Goal: Task Accomplishment & Management: Manage account settings

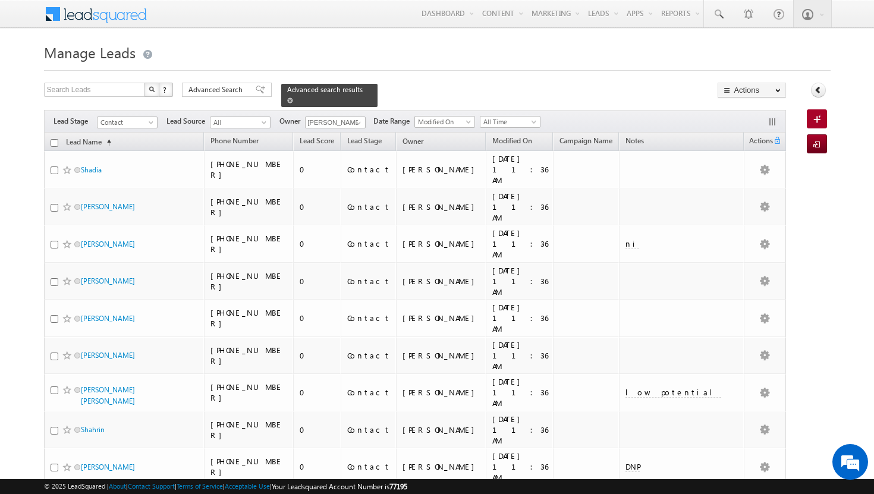
click at [293, 97] on span at bounding box center [290, 100] width 6 height 6
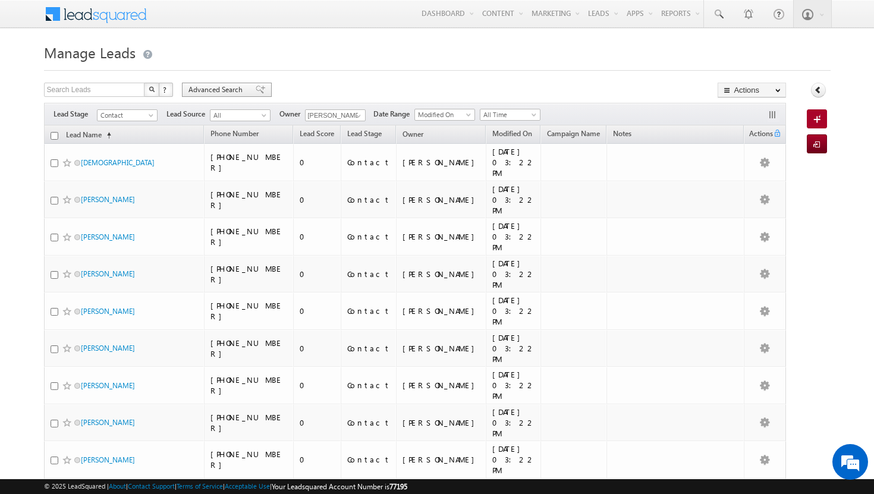
click at [218, 94] on span "Advanced Search" at bounding box center [217, 89] width 58 height 11
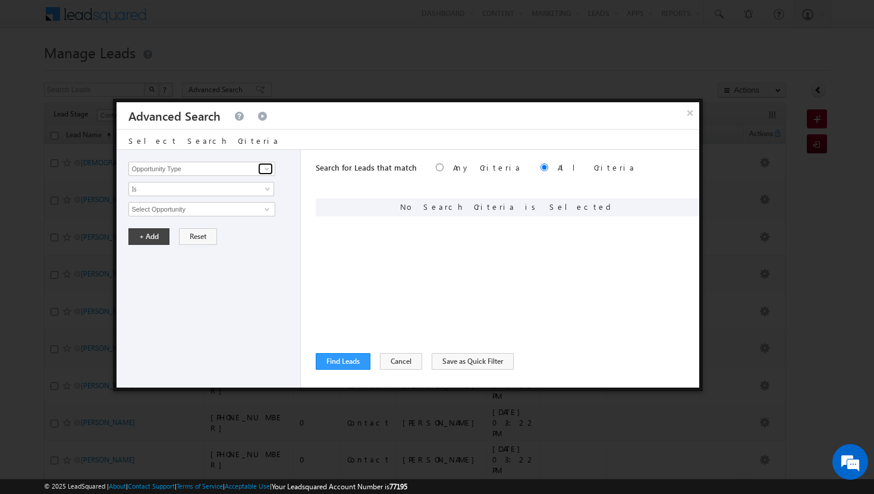
click at [265, 169] on span at bounding box center [267, 169] width 10 height 10
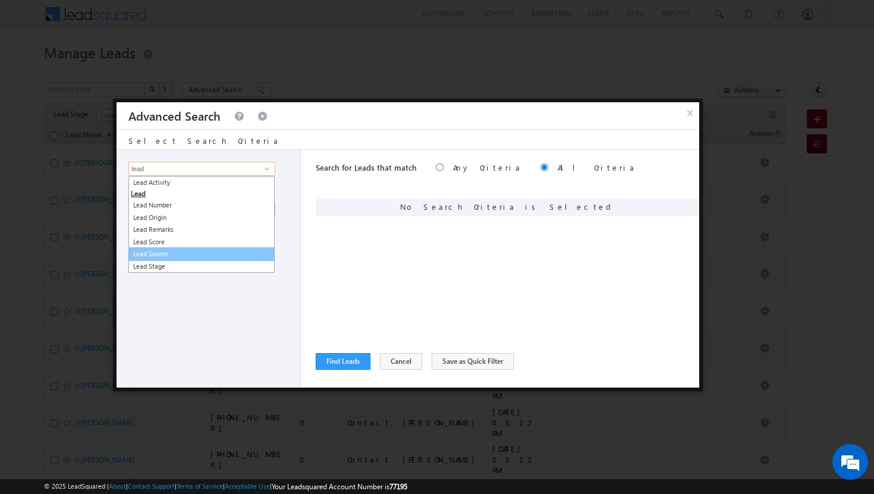
click at [193, 249] on link "Lead Source" at bounding box center [201, 254] width 146 height 14
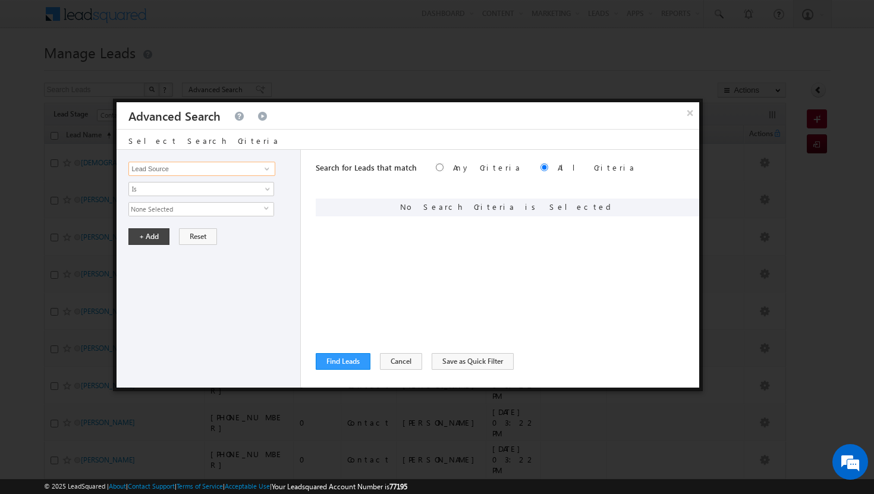
type input "Lead Source"
click at [265, 209] on span "select" at bounding box center [269, 208] width 10 height 5
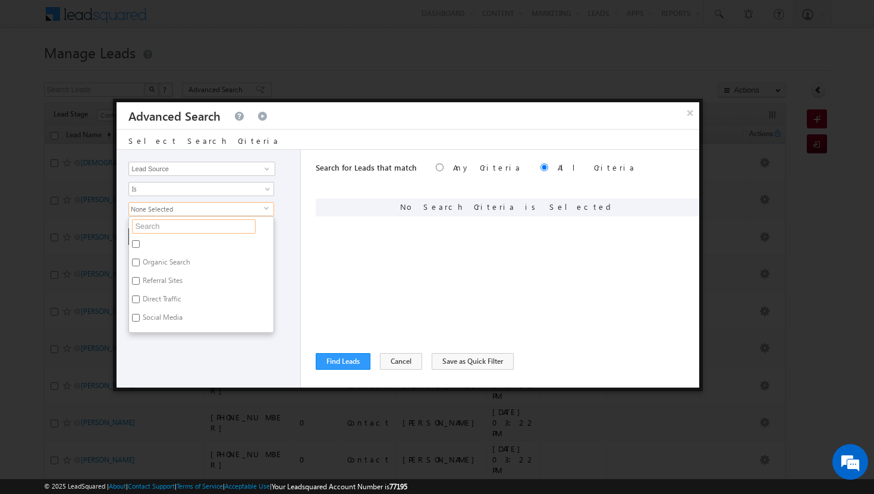
click at [166, 227] on input "text" at bounding box center [194, 226] width 124 height 14
type input "shj"
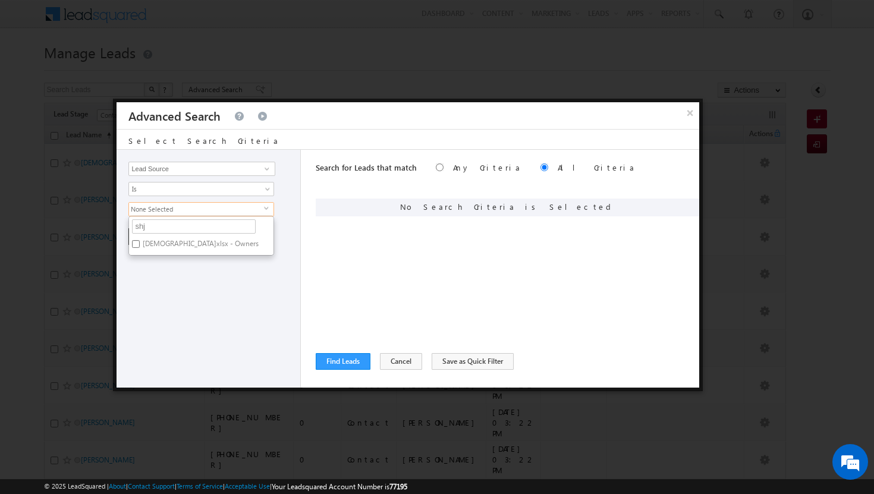
type input "sh"
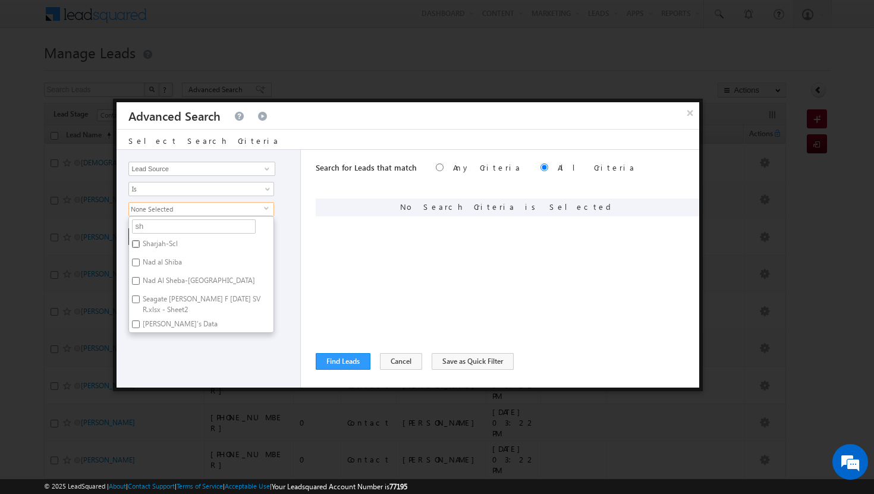
click at [136, 243] on input "Sharjah-Scl" at bounding box center [136, 244] width 8 height 8
checkbox input "true"
click at [231, 362] on div "Opportunity Type Lead Activity Task Sales Group Prospect Id Address 1 Address 2…" at bounding box center [209, 269] width 184 height 238
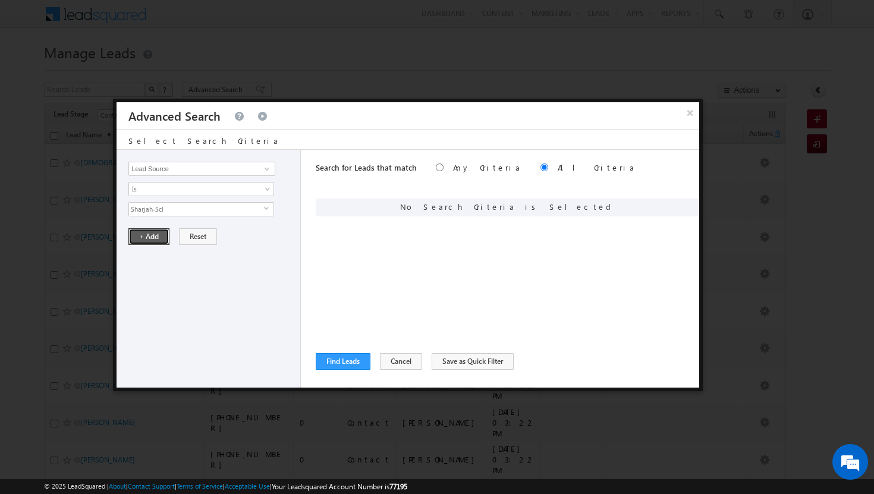
click at [156, 241] on button "+ Add" at bounding box center [148, 236] width 41 height 17
click at [357, 359] on button "Find Leads" at bounding box center [343, 361] width 55 height 17
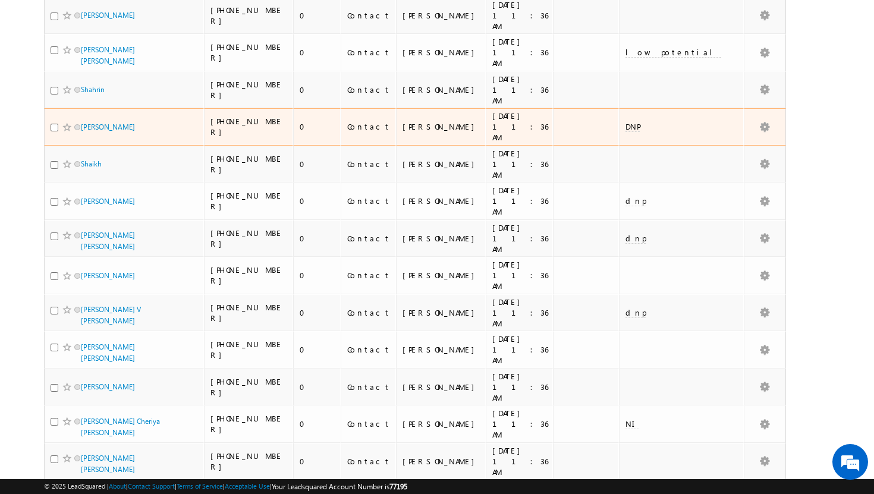
scroll to position [455, 0]
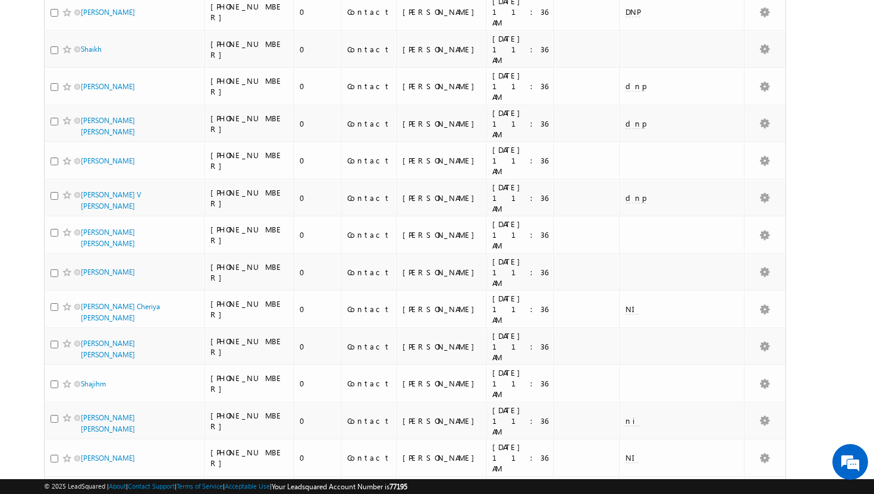
click at [83, 474] on li "100" at bounding box center [84, 473] width 29 height 12
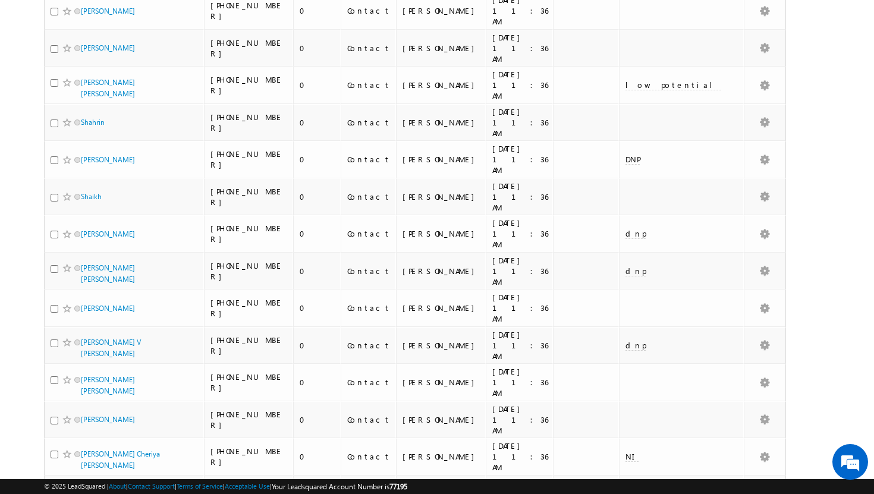
scroll to position [0, 0]
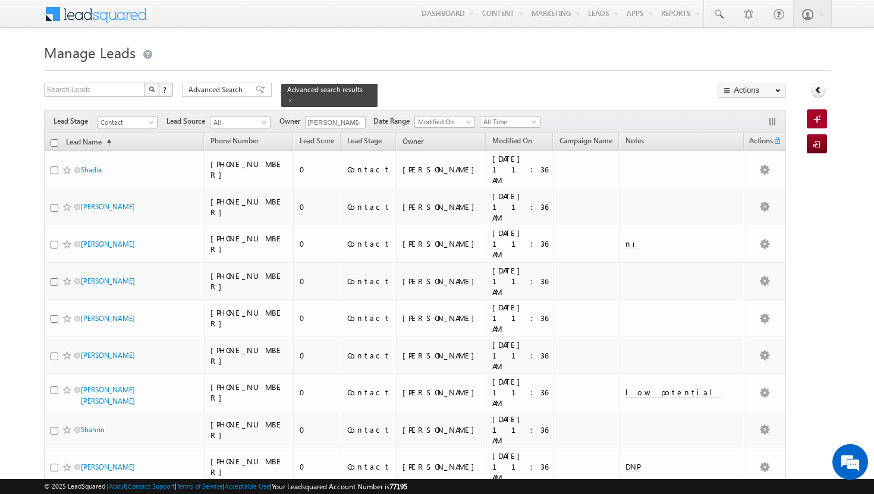
click at [52, 139] on input "checkbox" at bounding box center [55, 143] width 8 height 8
checkbox input "true"
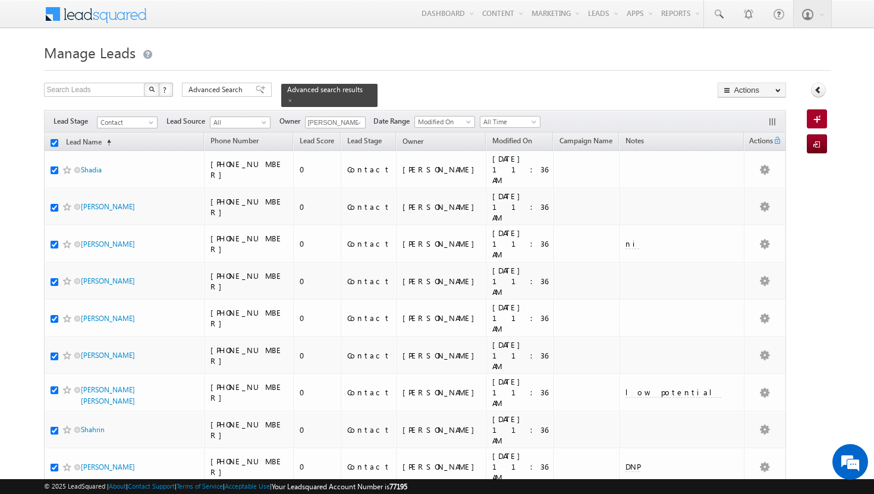
checkbox input "true"
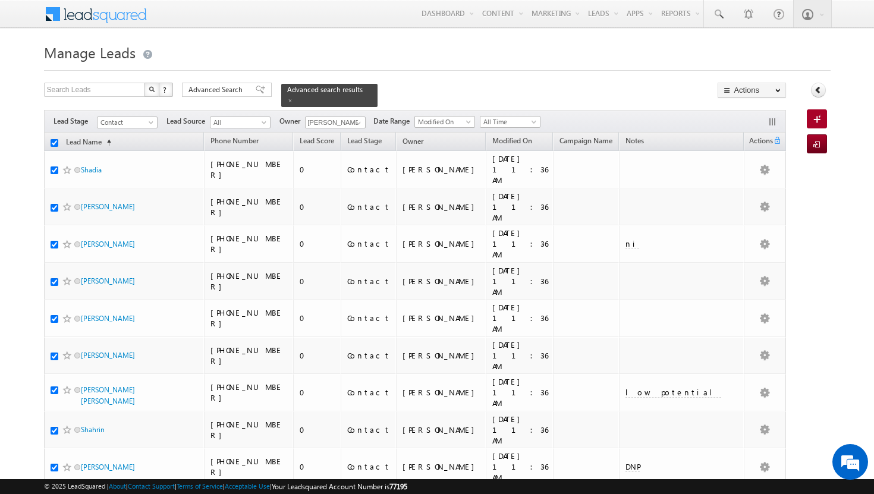
checkbox input "true"
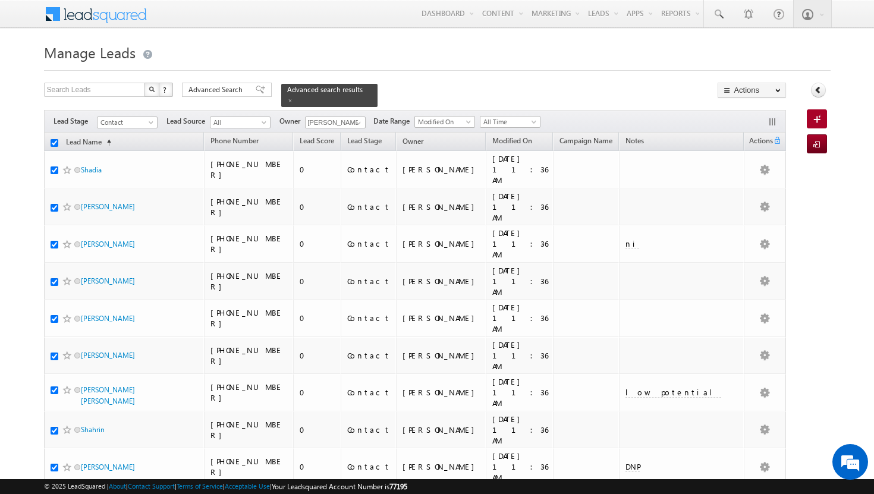
checkbox input "true"
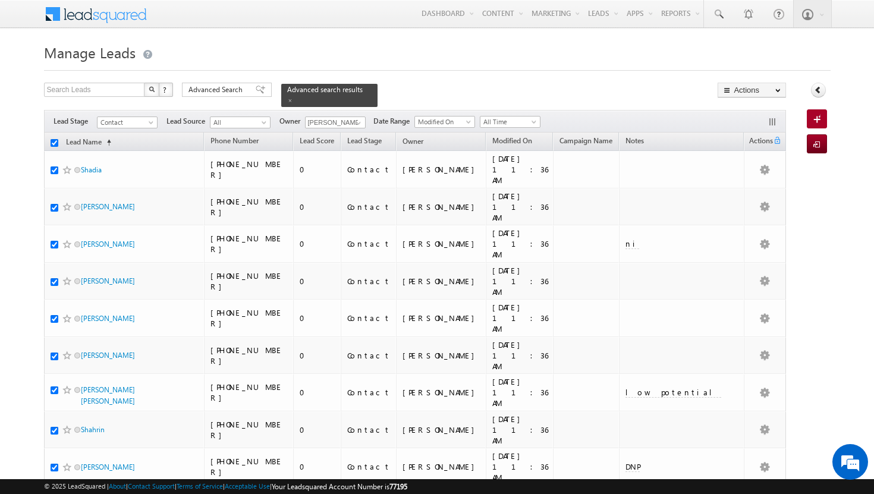
checkbox input "true"
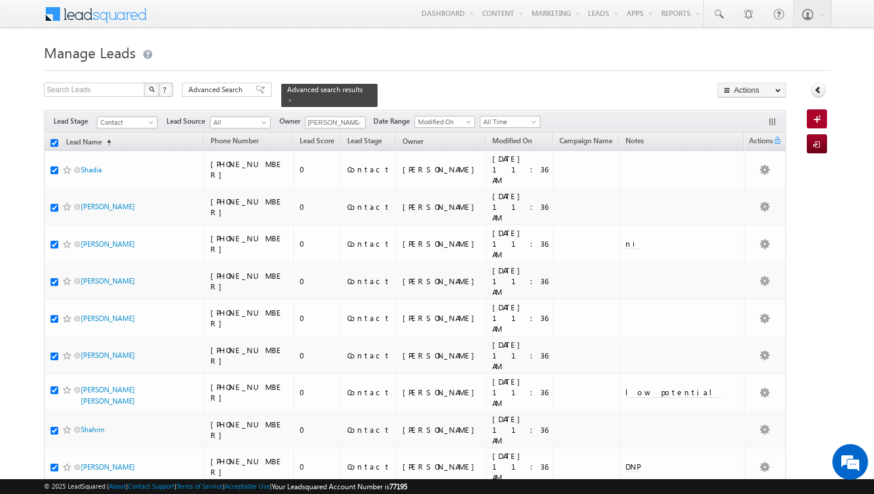
checkbox input "true"
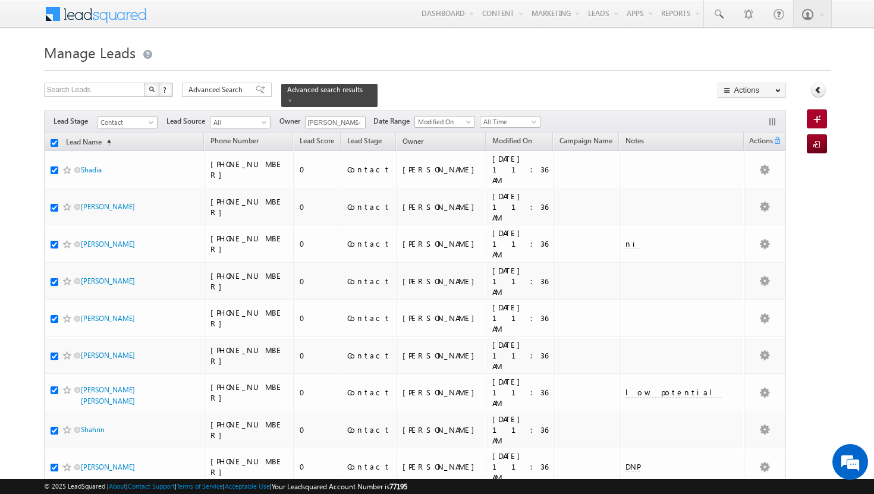
checkbox input "true"
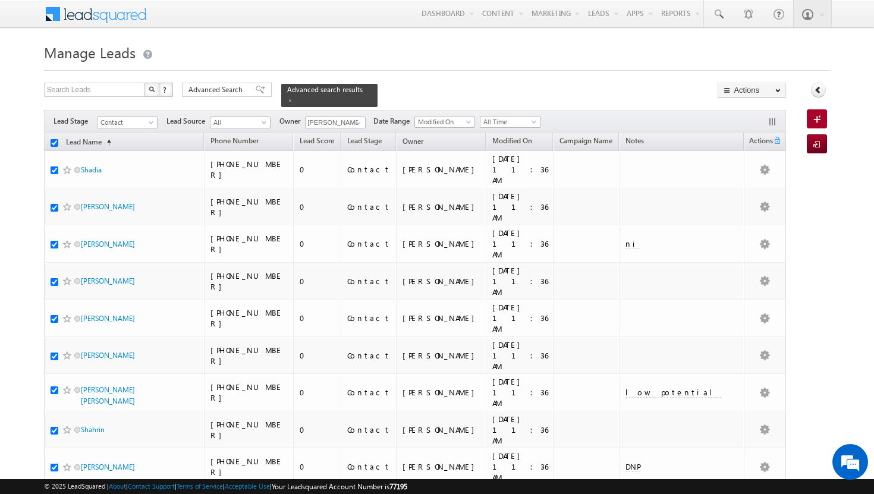
checkbox input "true"
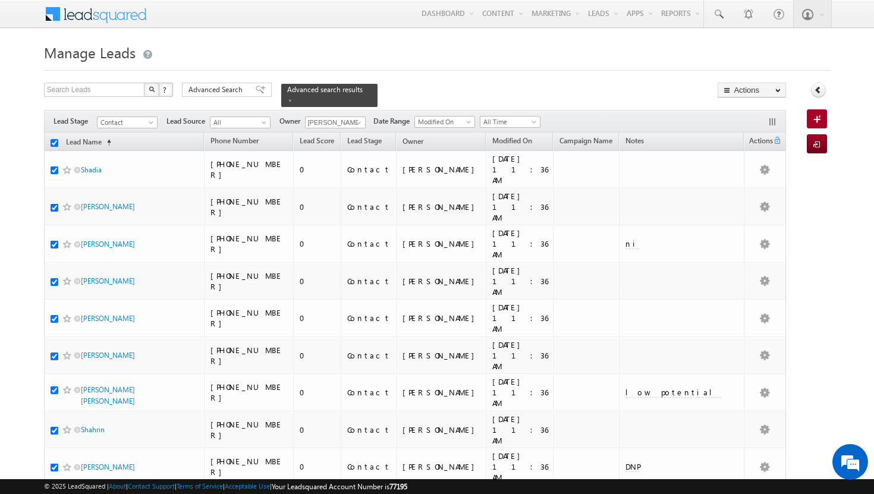
checkbox input "true"
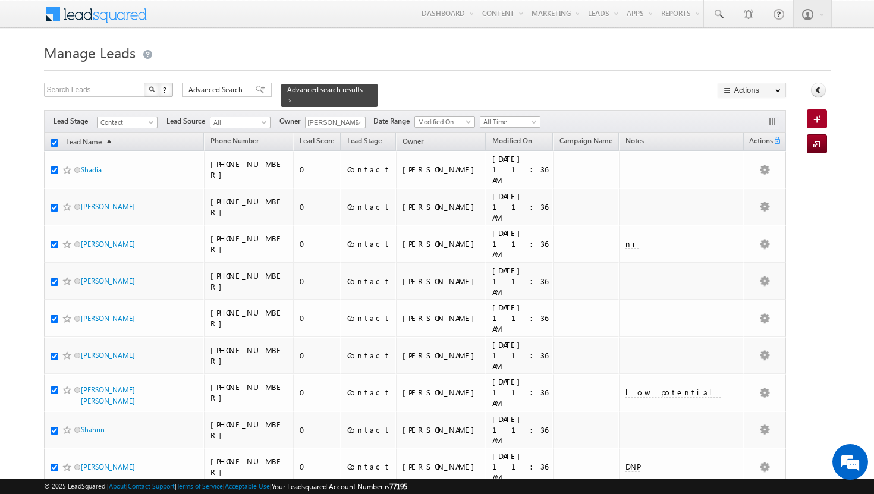
checkbox input "true"
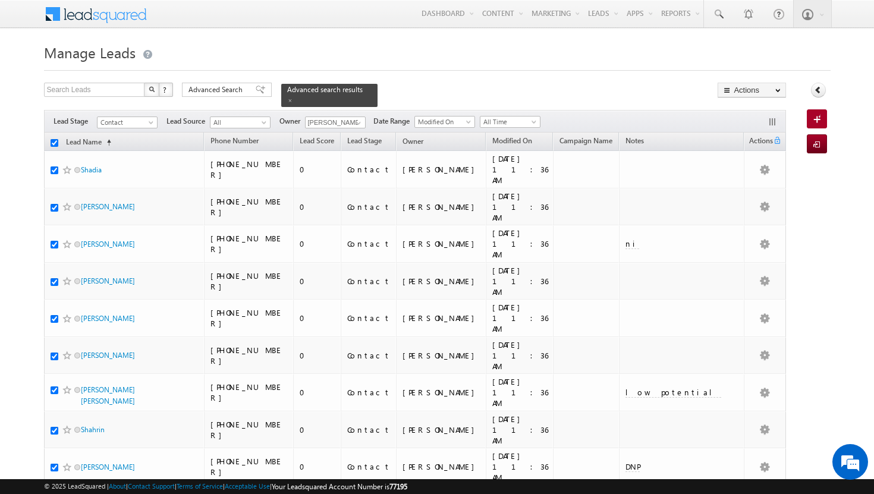
checkbox input "true"
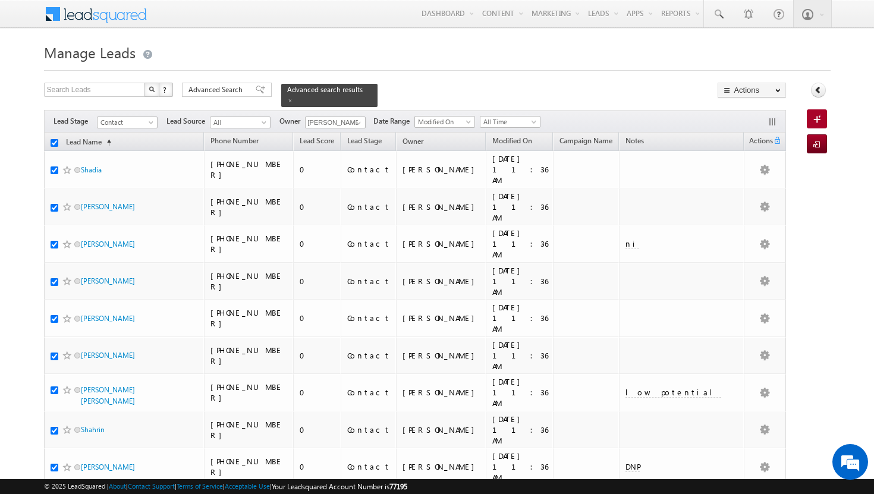
checkbox input "true"
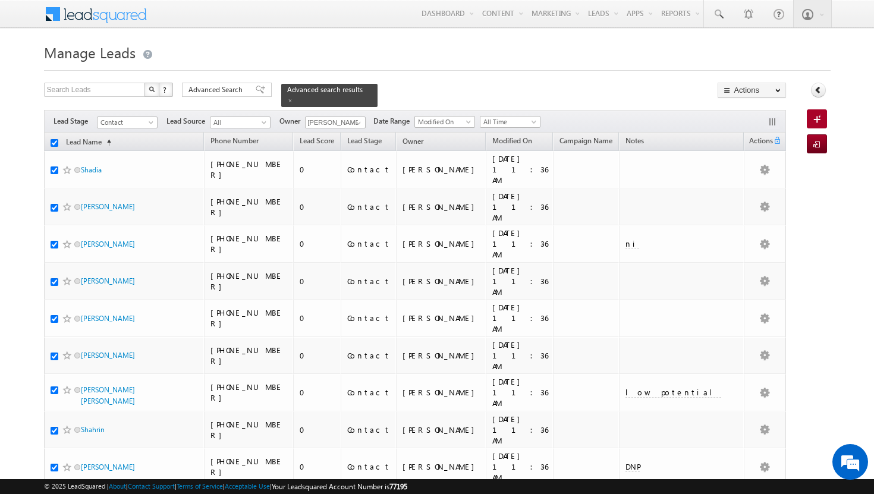
checkbox input "true"
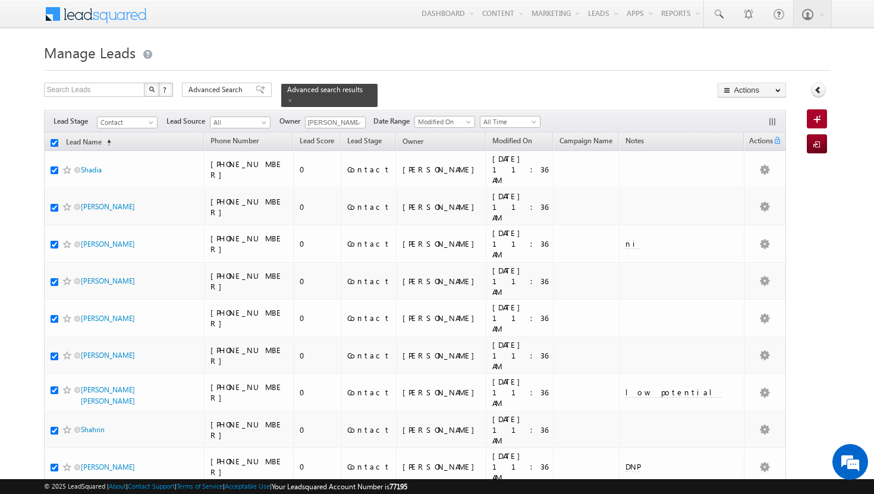
checkbox input "true"
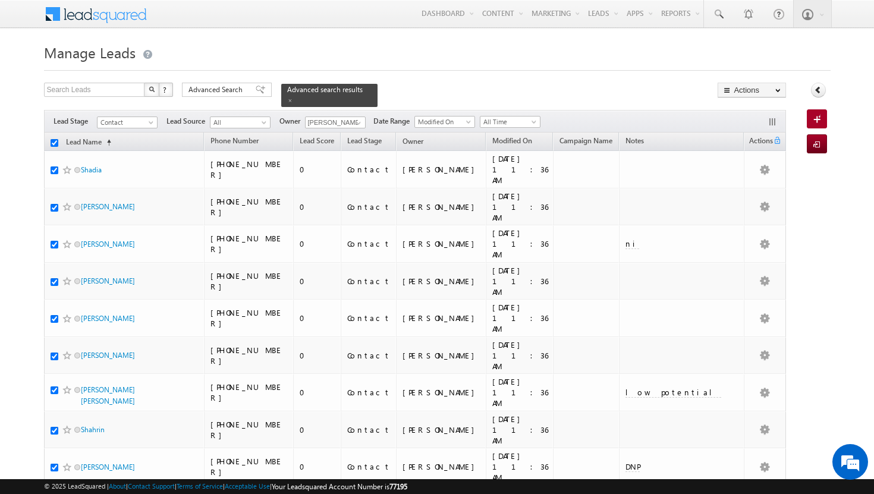
checkbox input "true"
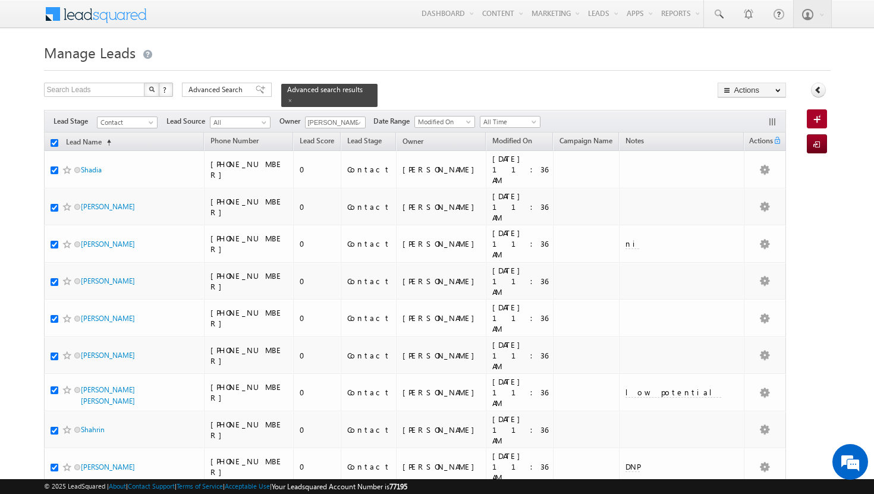
checkbox input "true"
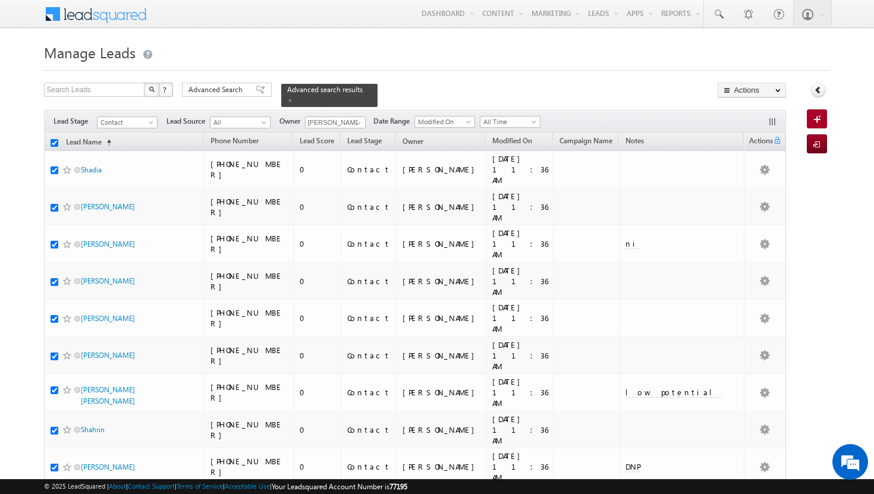
checkbox input "true"
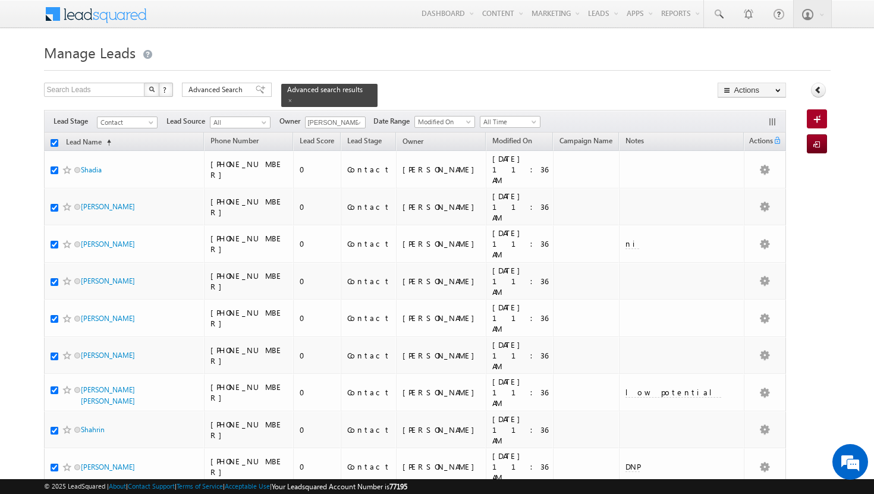
checkbox input "true"
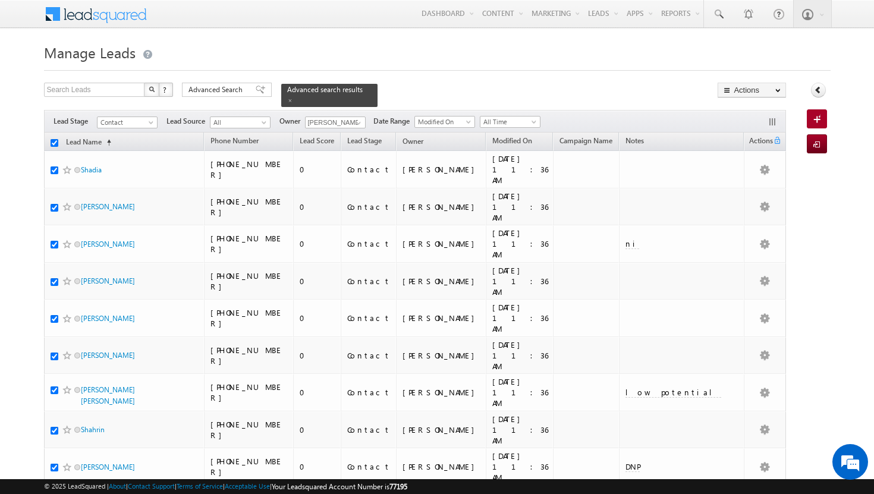
checkbox input "true"
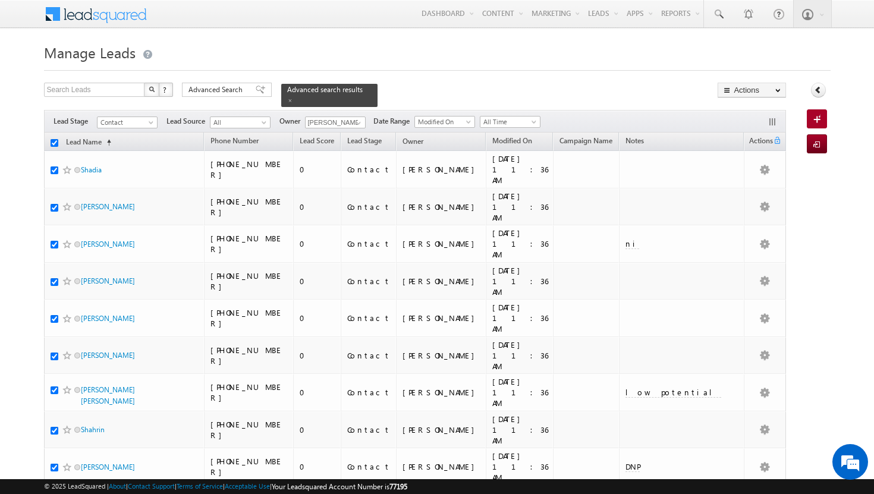
checkbox input "true"
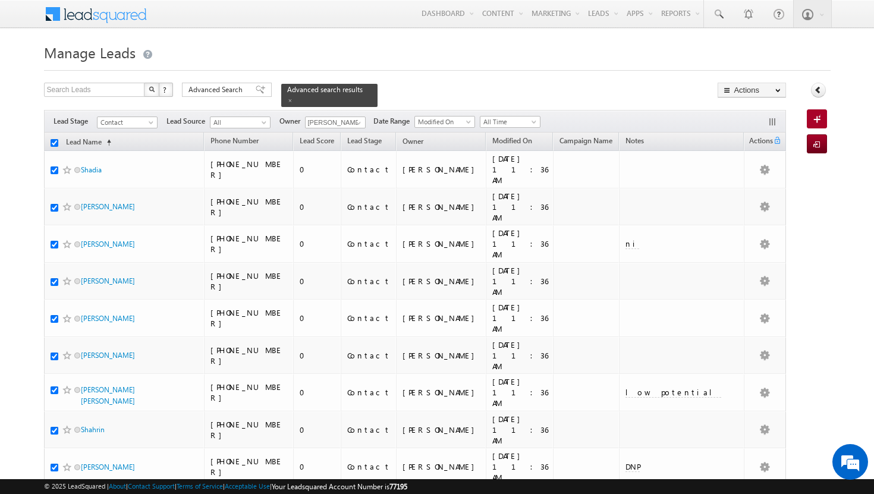
checkbox input "true"
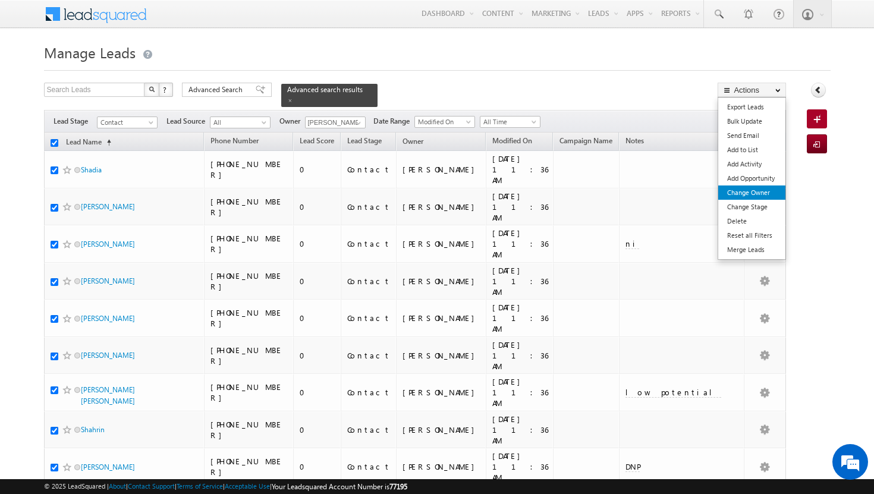
click at [764, 196] on link "Change Owner" at bounding box center [751, 192] width 67 height 14
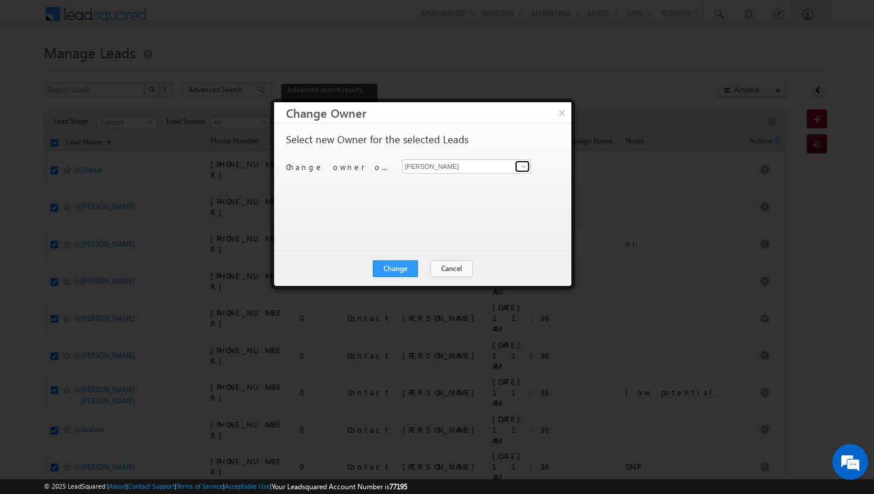
click at [523, 166] on span at bounding box center [524, 167] width 10 height 10
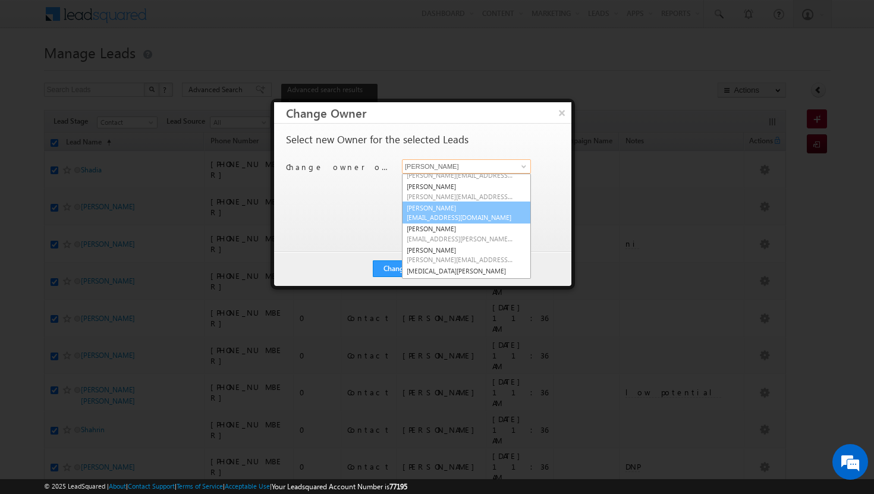
click at [447, 211] on link "[PERSON_NAME] [PERSON_NAME][EMAIL_ADDRESS][DOMAIN_NAME]" at bounding box center [466, 213] width 129 height 23
type input "[PERSON_NAME]"
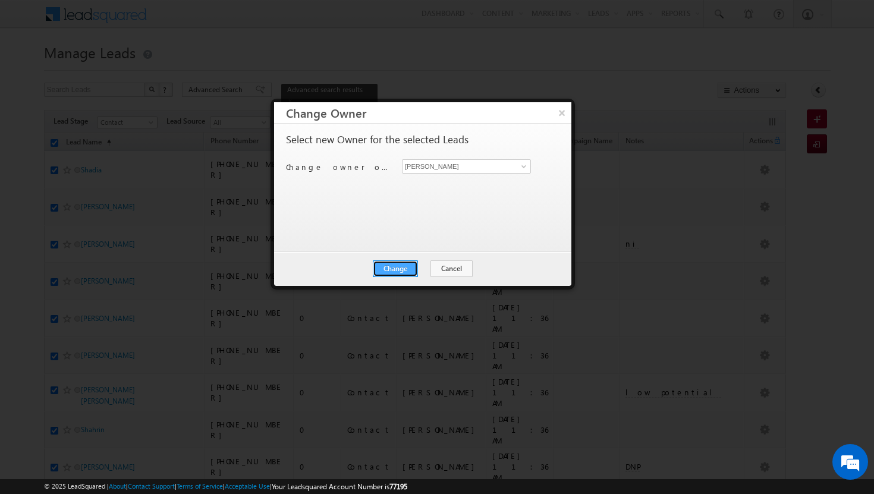
click at [403, 265] on button "Change" at bounding box center [395, 268] width 45 height 17
click at [421, 273] on button "Close" at bounding box center [424, 268] width 38 height 17
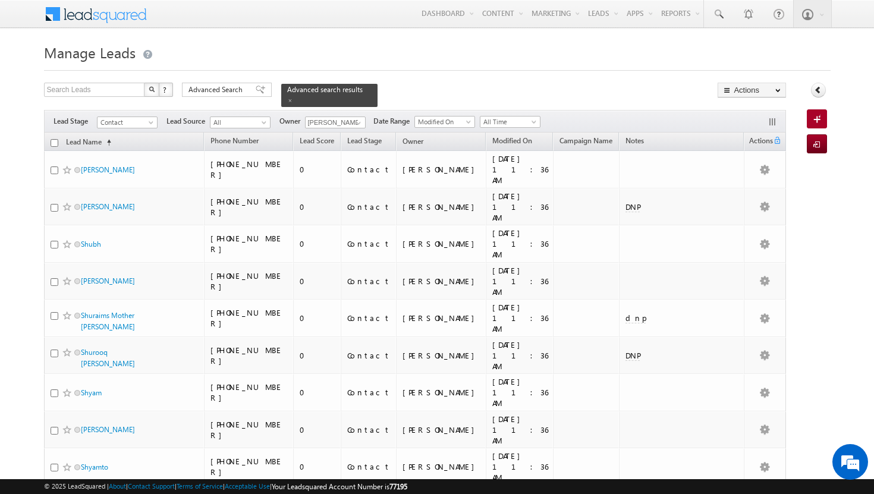
click at [56, 139] on input "checkbox" at bounding box center [55, 143] width 8 height 8
checkbox input "true"
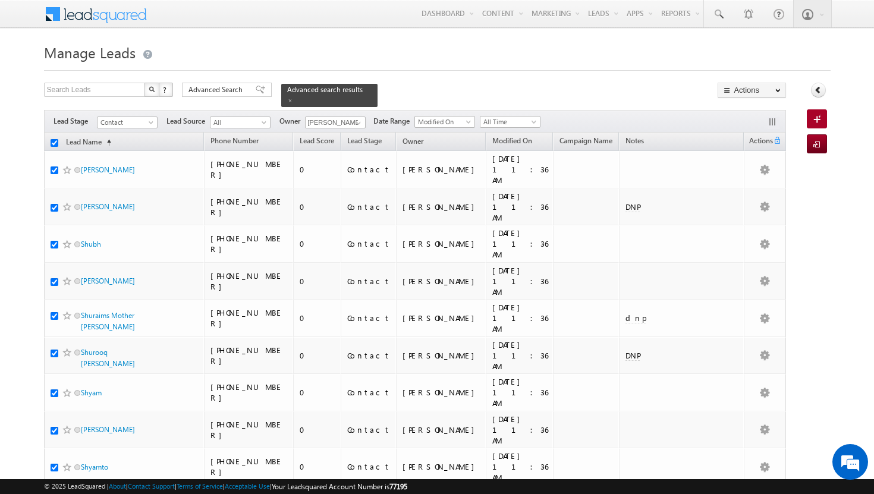
checkbox input "true"
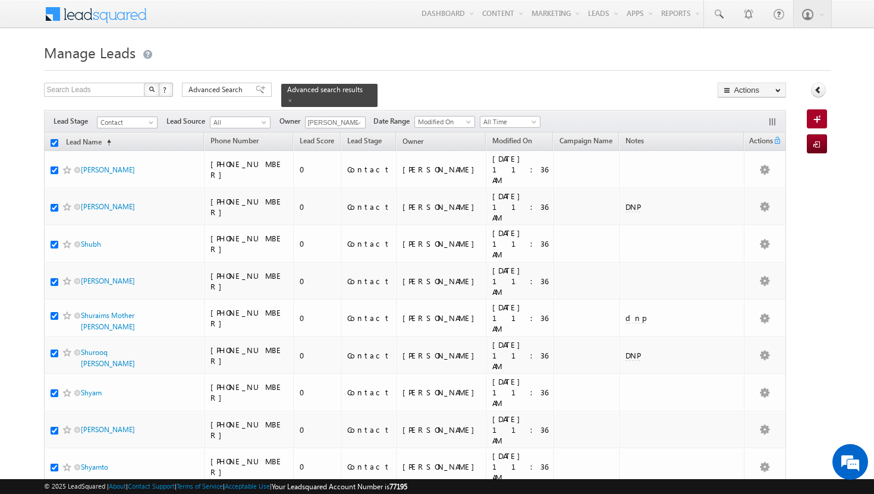
checkbox input "true"
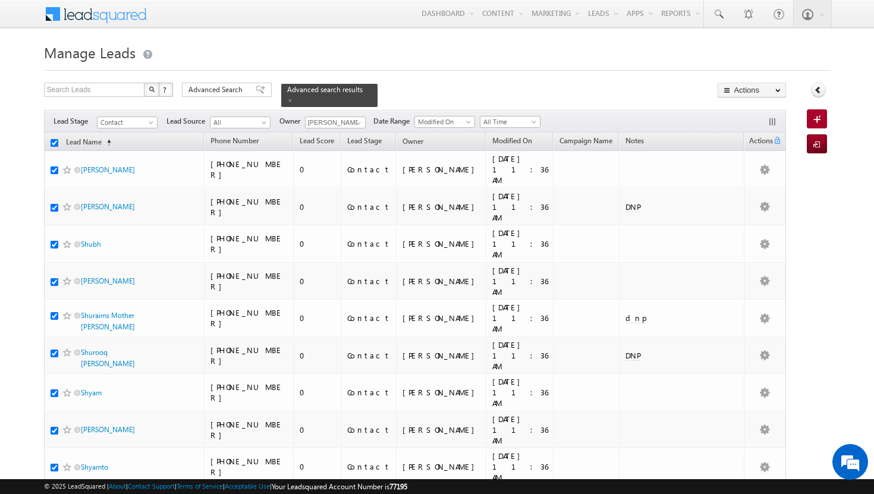
checkbox input "true"
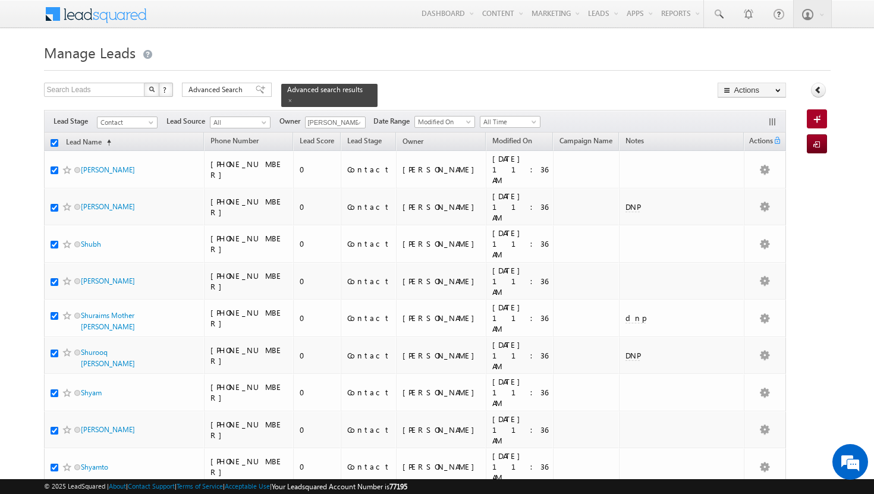
checkbox input "true"
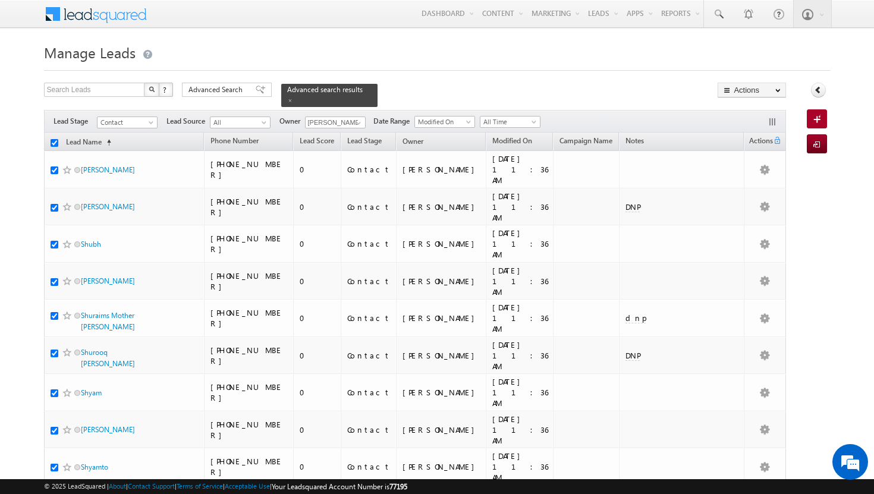
checkbox input "true"
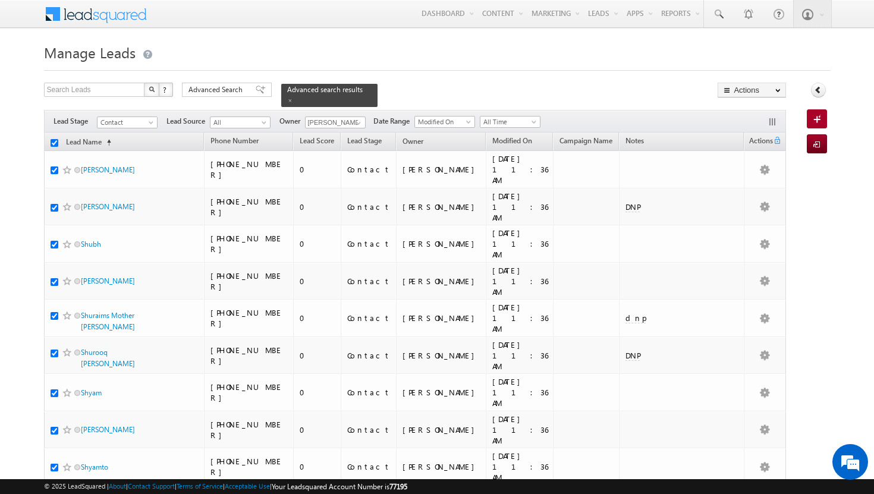
checkbox input "true"
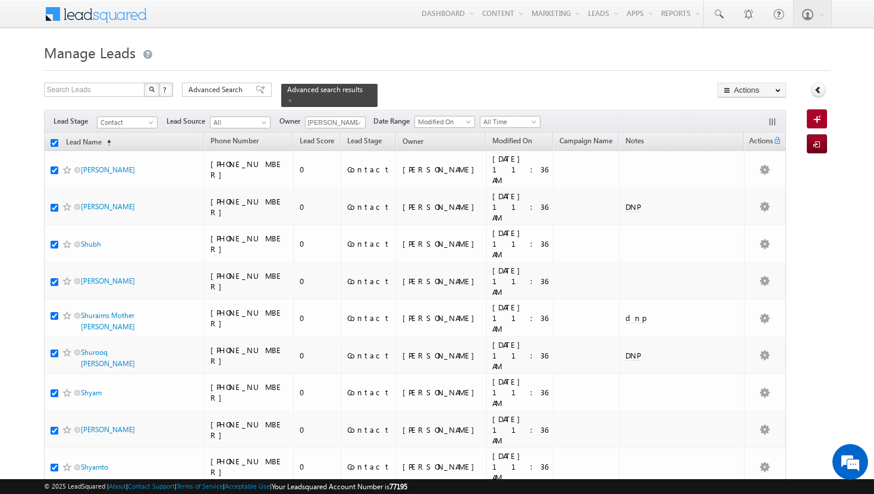
checkbox input "true"
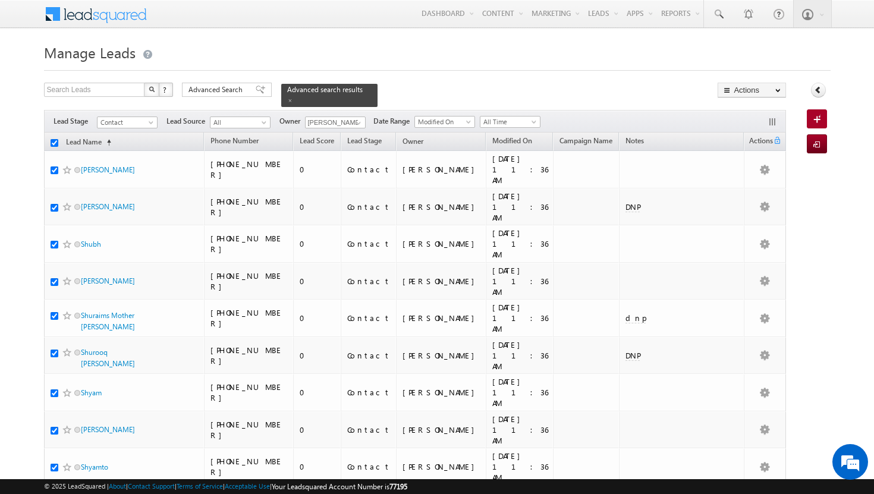
checkbox input "true"
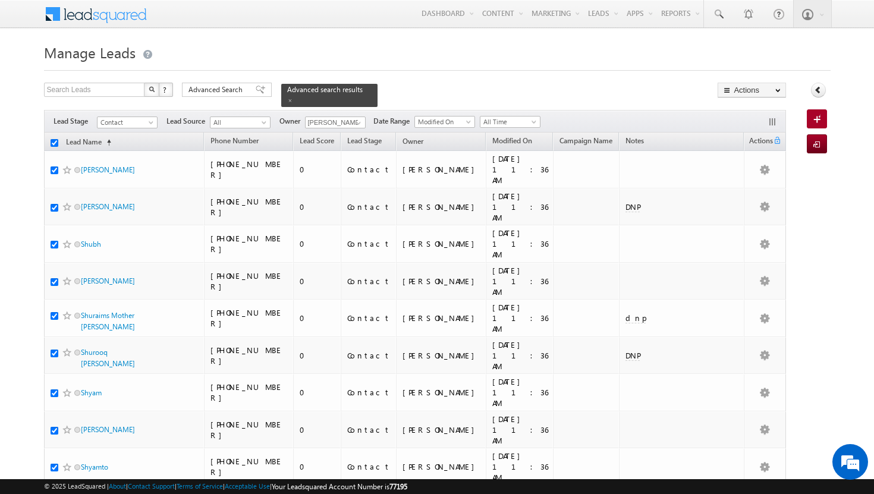
checkbox input "true"
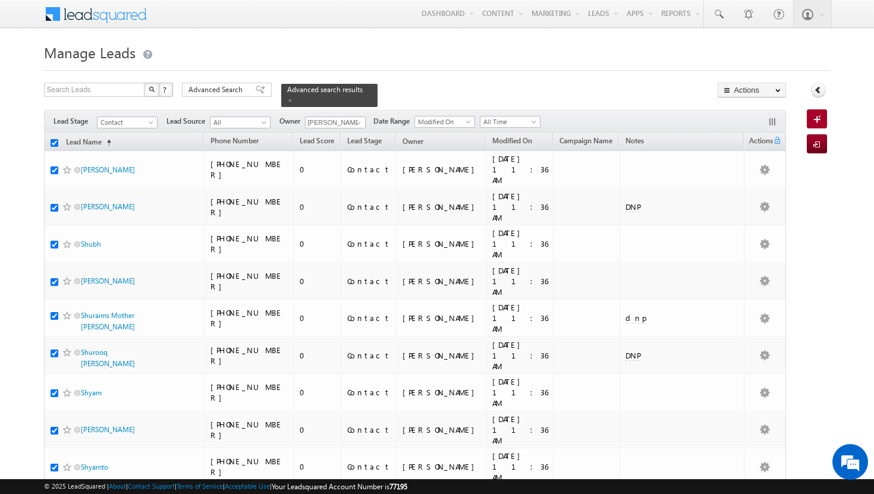
checkbox input "true"
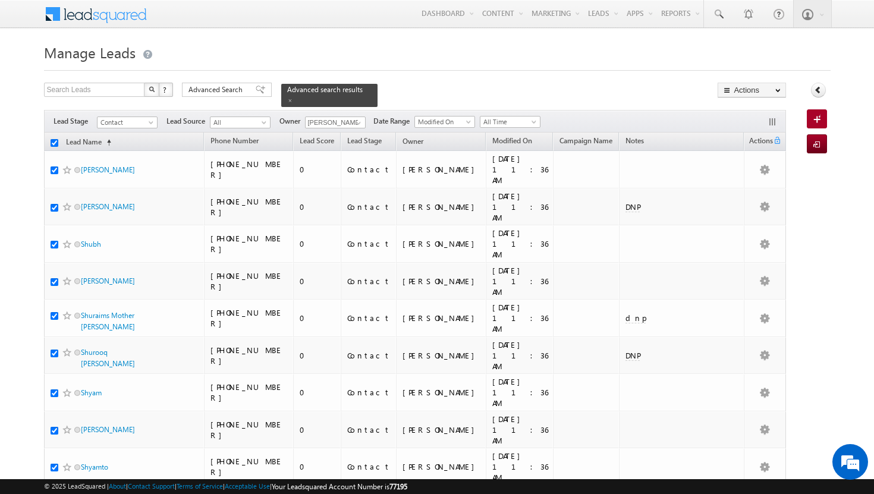
checkbox input "true"
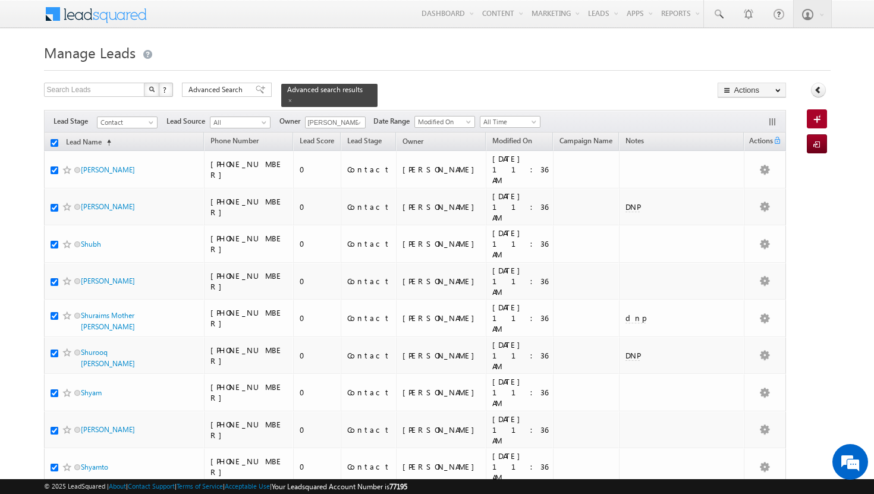
checkbox input "true"
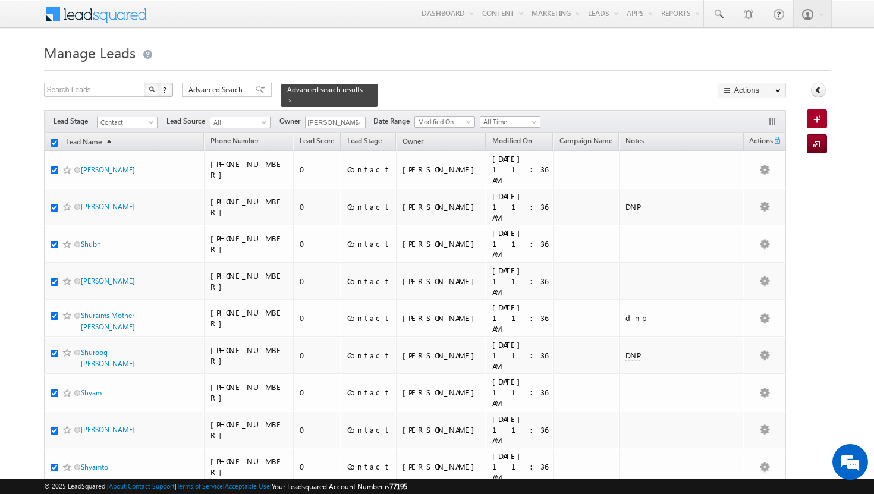
checkbox input "true"
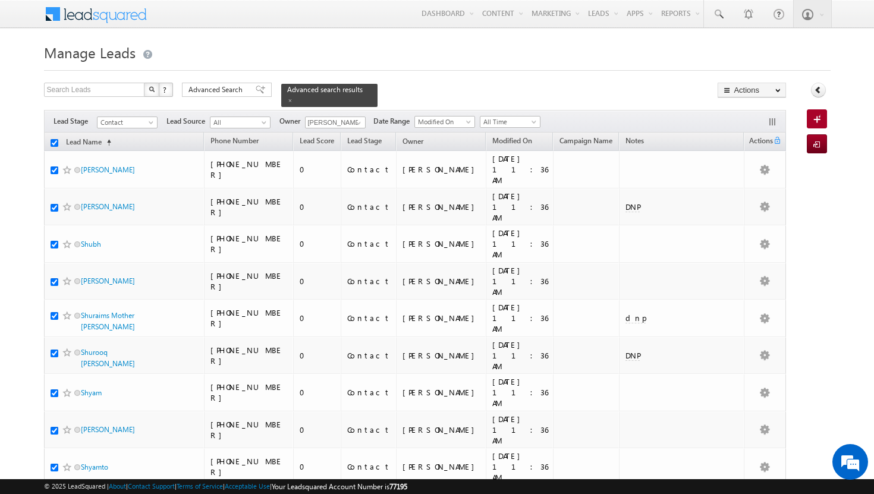
checkbox input "true"
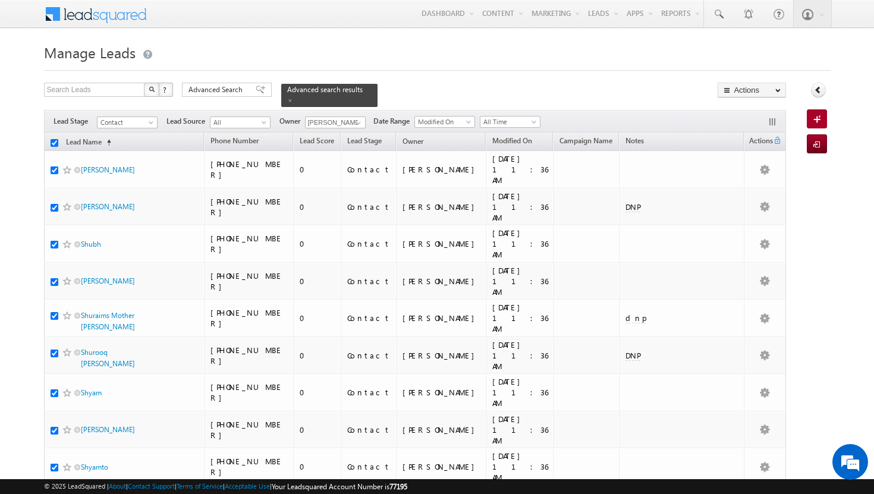
checkbox input "true"
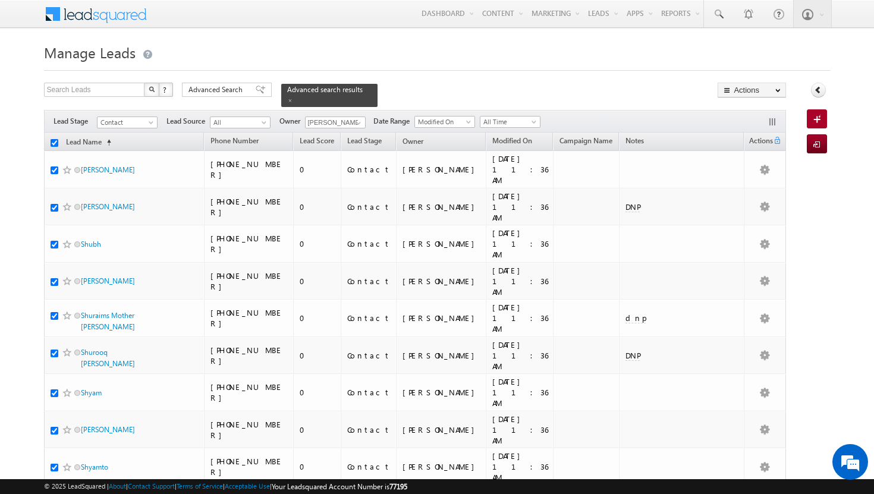
checkbox input "true"
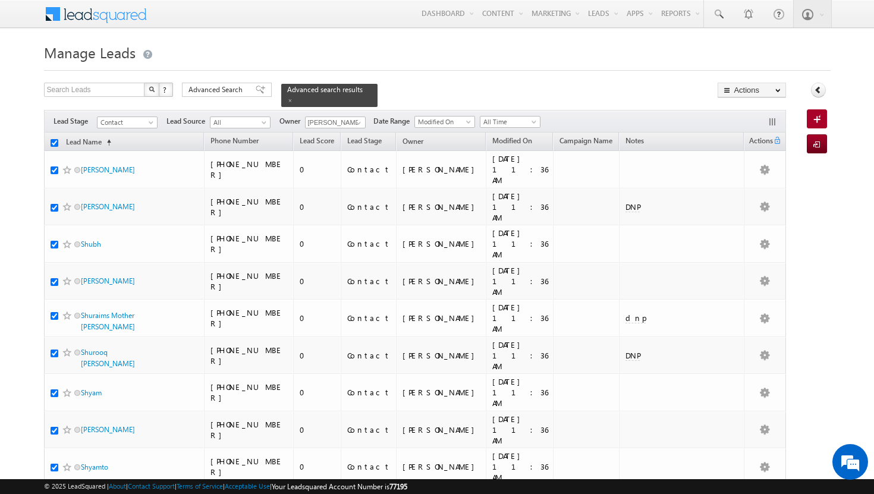
checkbox input "true"
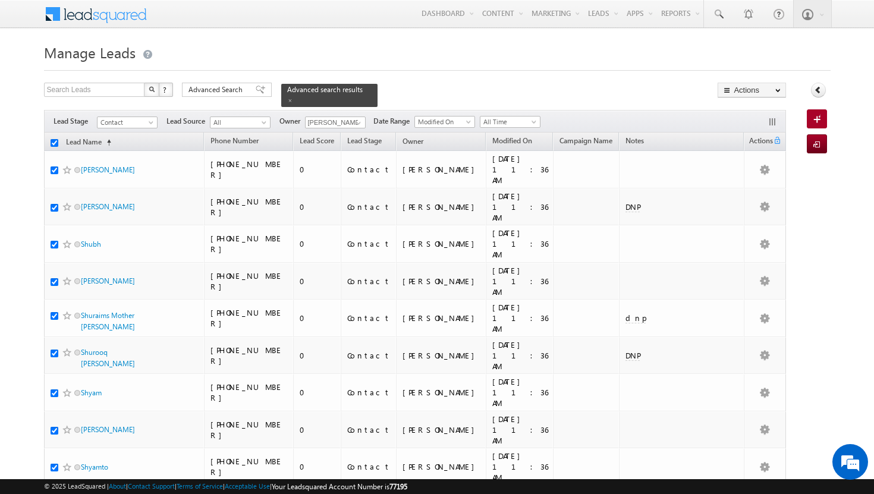
checkbox input "true"
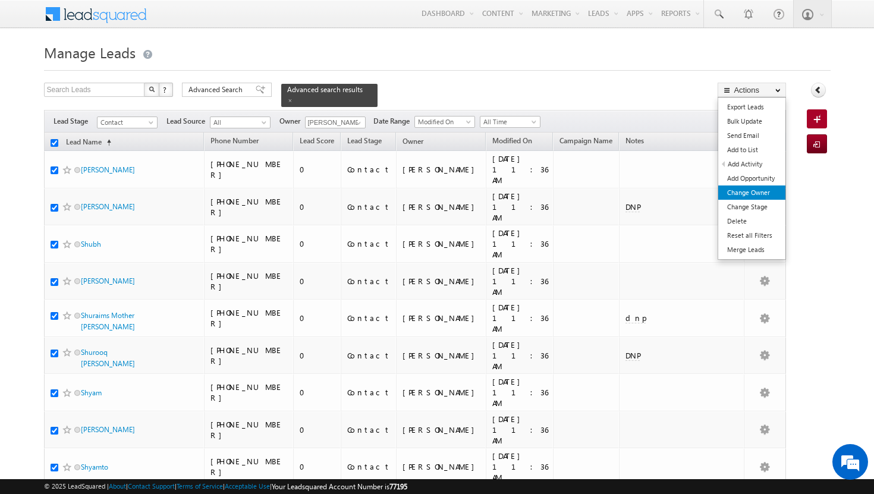
click at [751, 198] on link "Change Owner" at bounding box center [751, 192] width 67 height 14
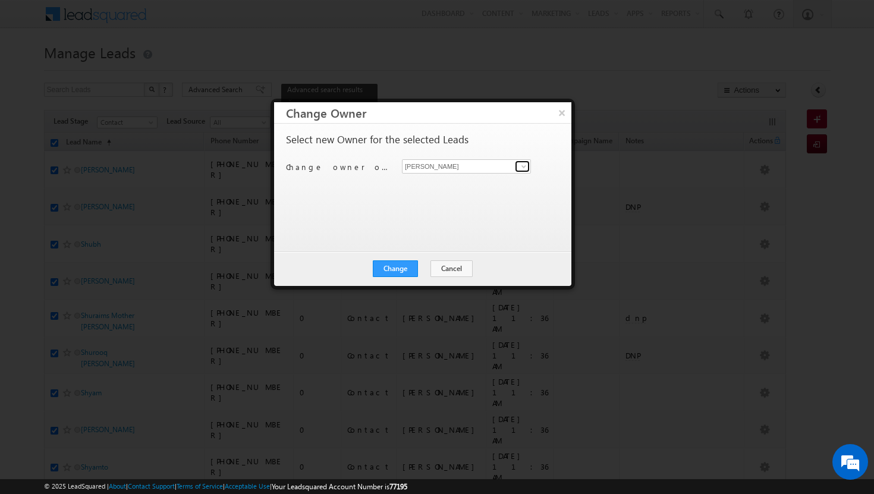
click at [523, 162] on span at bounding box center [524, 167] width 10 height 10
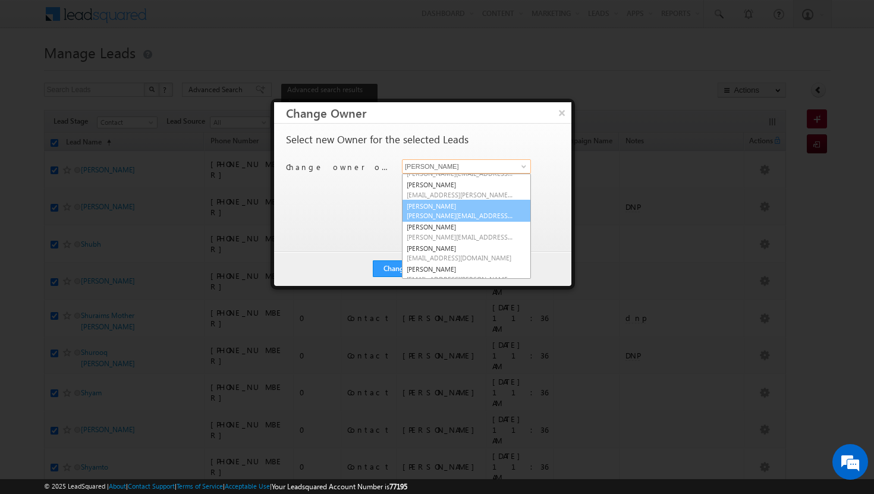
scroll to position [0, 0]
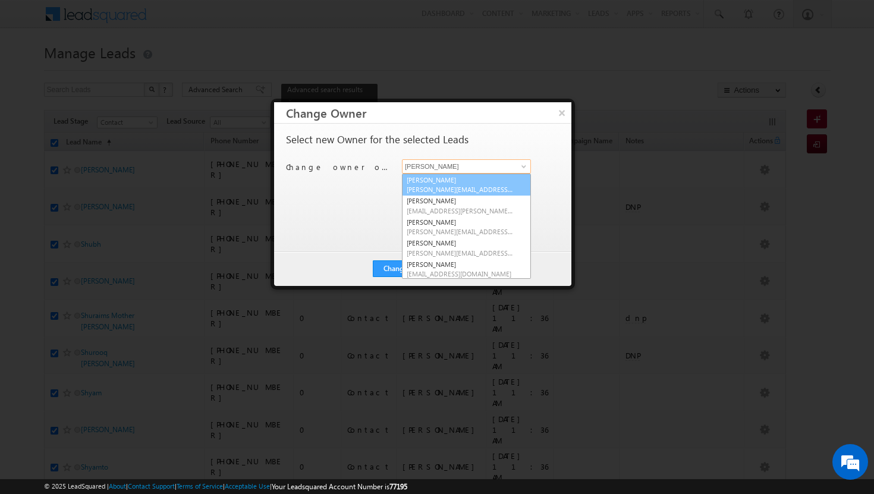
click at [473, 185] on span "[PERSON_NAME][EMAIL_ADDRESS][DOMAIN_NAME]" at bounding box center [460, 189] width 107 height 9
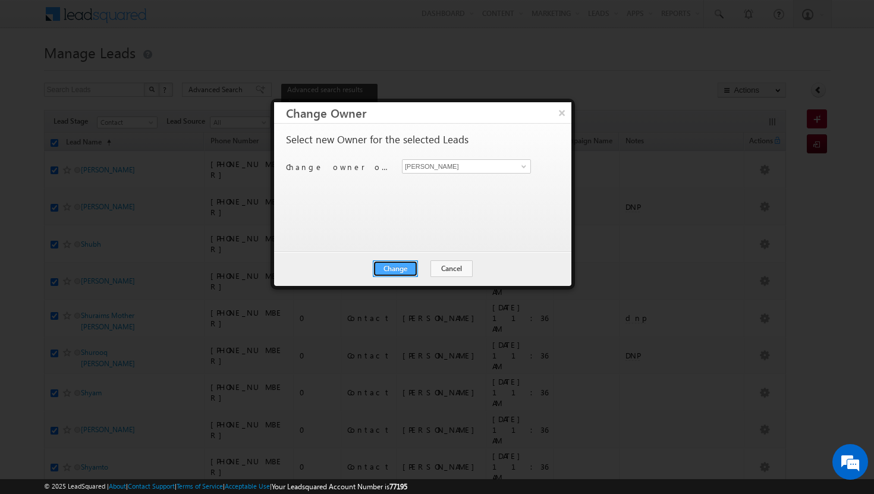
click at [410, 265] on button "Change" at bounding box center [395, 268] width 45 height 17
click at [427, 268] on button "Close" at bounding box center [424, 268] width 38 height 17
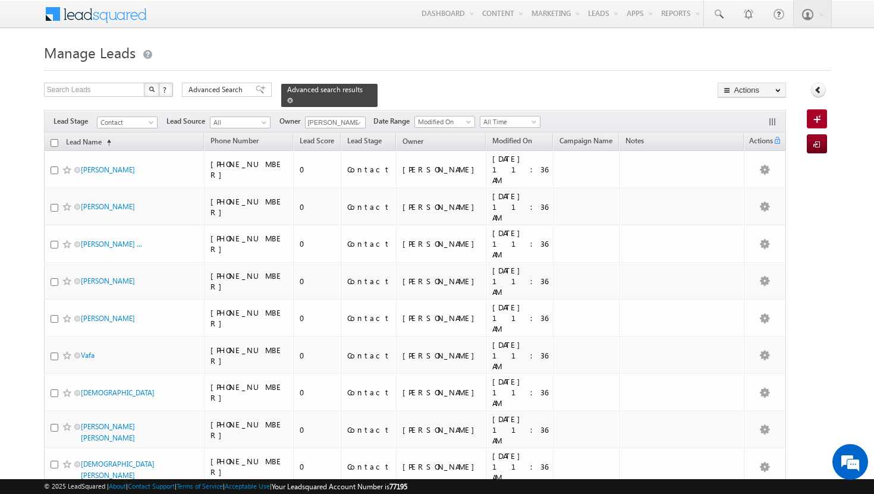
click at [293, 97] on span at bounding box center [290, 100] width 6 height 6
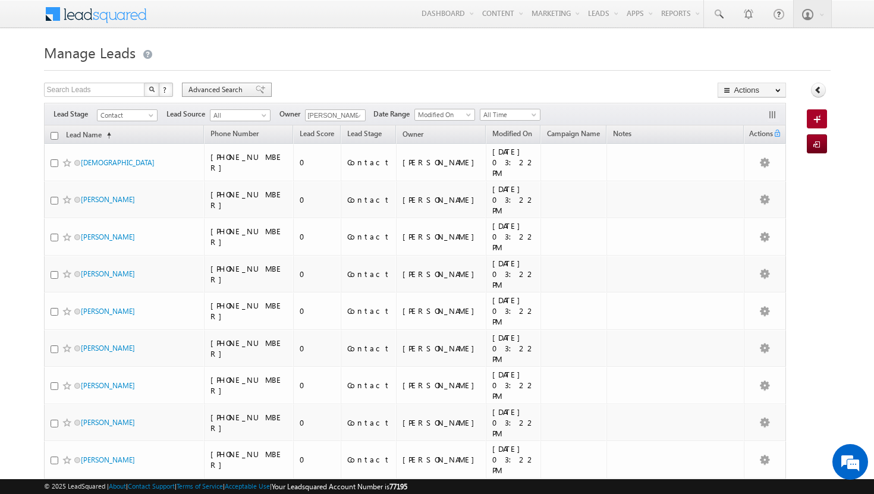
click at [228, 89] on span "Advanced Search" at bounding box center [217, 89] width 58 height 11
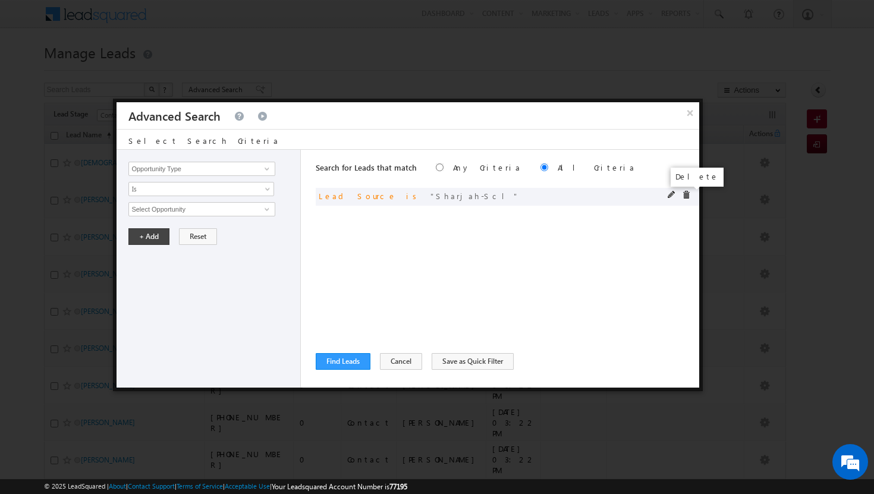
click at [687, 197] on span at bounding box center [686, 195] width 8 height 8
click at [266, 169] on span at bounding box center [267, 169] width 10 height 10
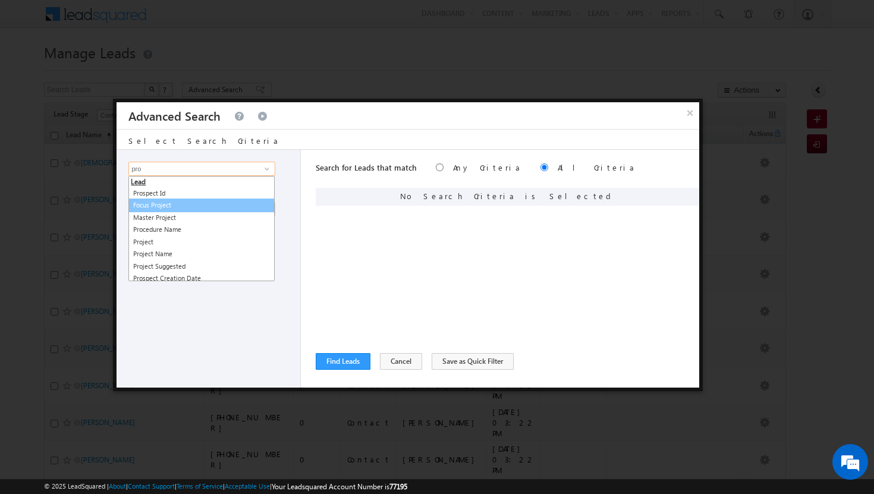
click at [142, 210] on link "Focus Project" at bounding box center [201, 206] width 146 height 14
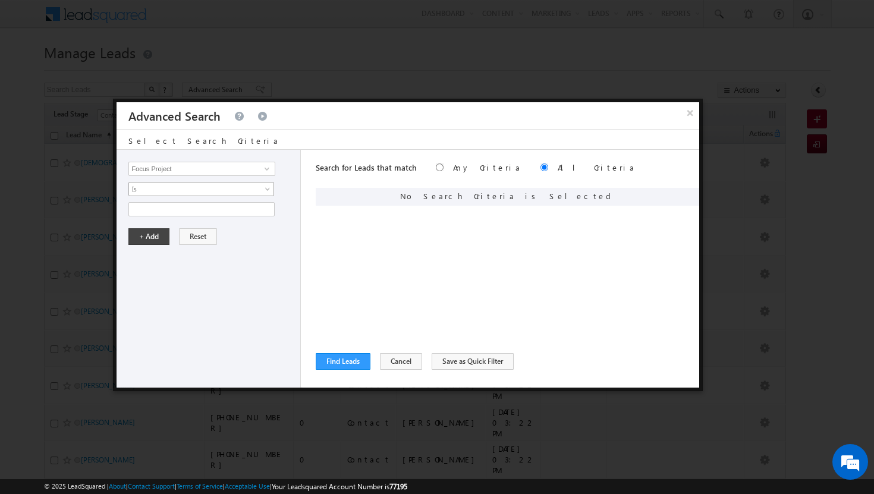
click at [267, 188] on span at bounding box center [269, 192] width 10 height 10
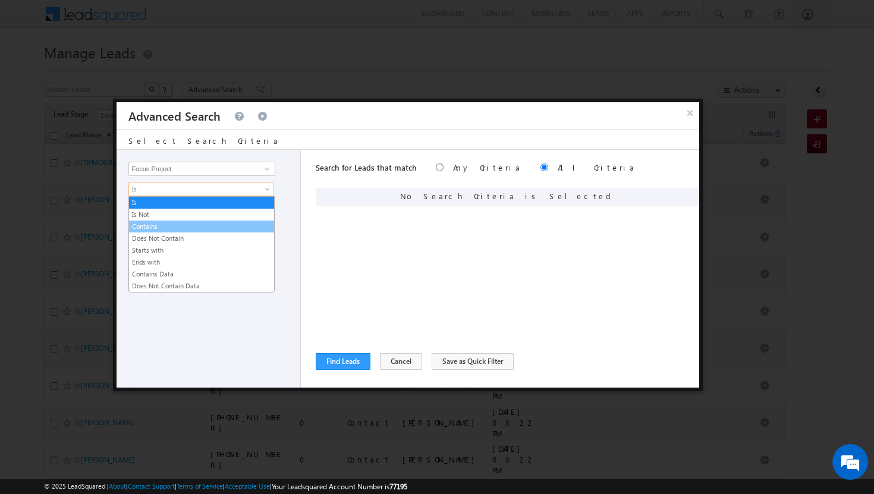
click at [175, 231] on link "Contains" at bounding box center [201, 226] width 145 height 11
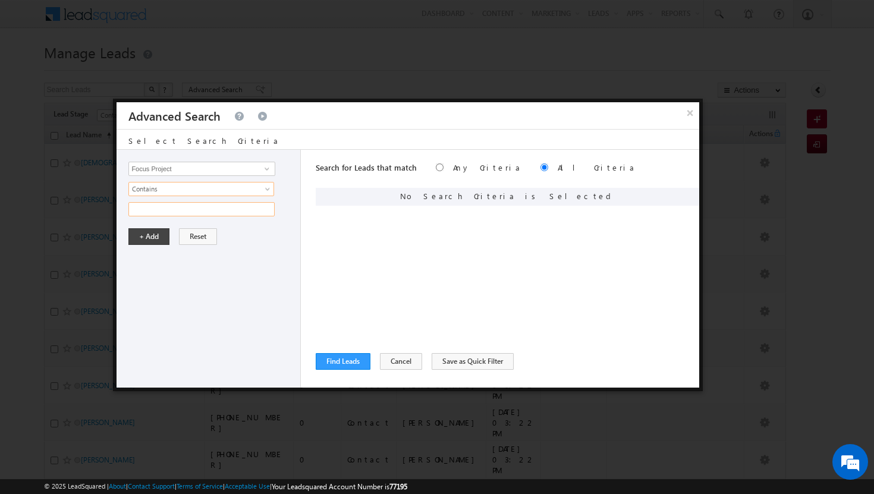
click at [252, 208] on input "text" at bounding box center [201, 209] width 146 height 14
click at [150, 240] on button "+ Add" at bounding box center [148, 236] width 41 height 17
click at [348, 360] on button "Find Leads" at bounding box center [343, 361] width 55 height 17
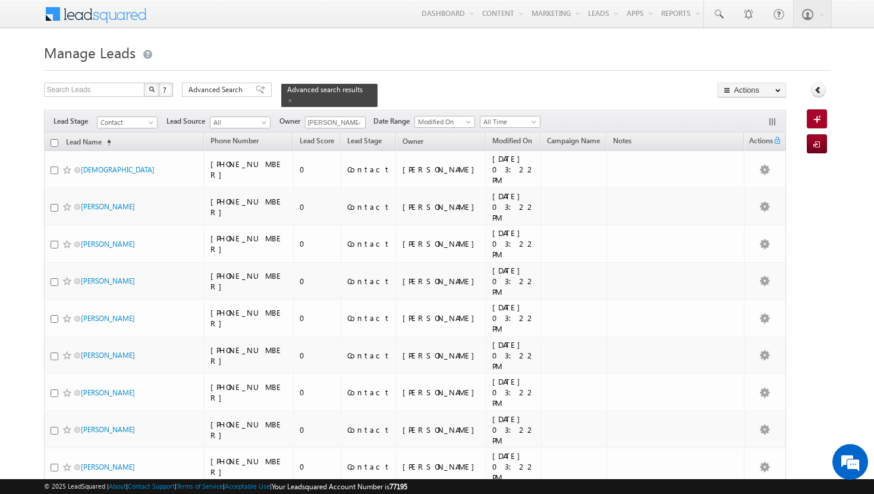
click at [54, 139] on input "checkbox" at bounding box center [55, 143] width 8 height 8
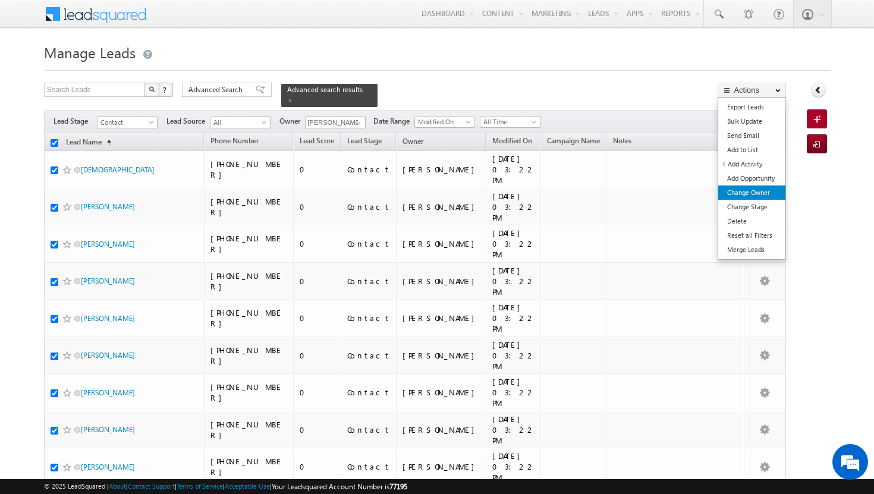
click at [760, 196] on link "Change Owner" at bounding box center [751, 192] width 67 height 14
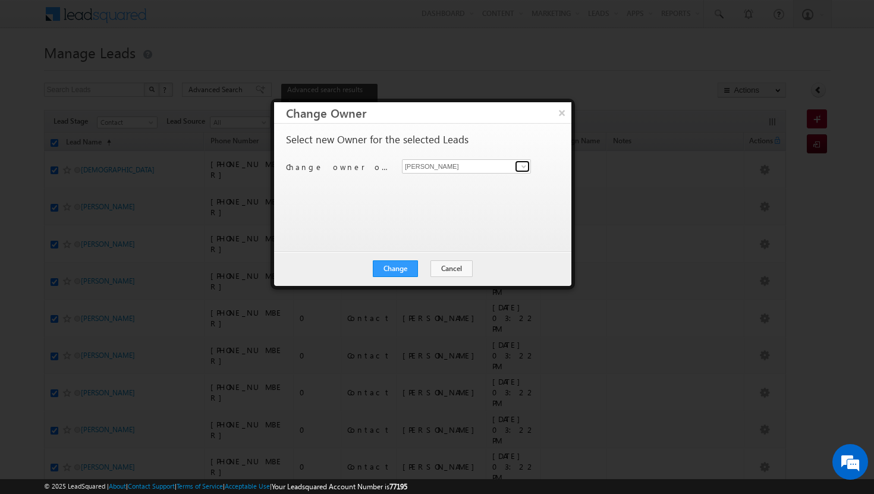
click at [525, 165] on span at bounding box center [524, 167] width 10 height 10
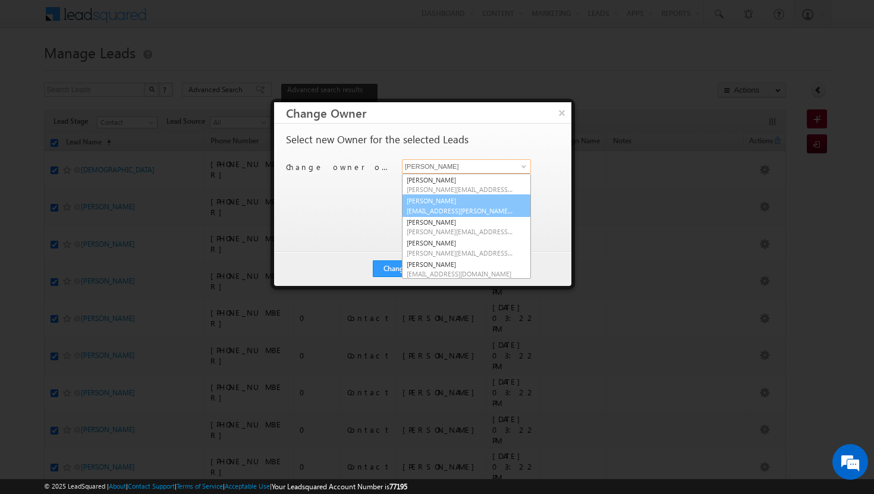
click at [498, 207] on span "[EMAIL_ADDRESS][PERSON_NAME][DOMAIN_NAME]" at bounding box center [460, 210] width 107 height 9
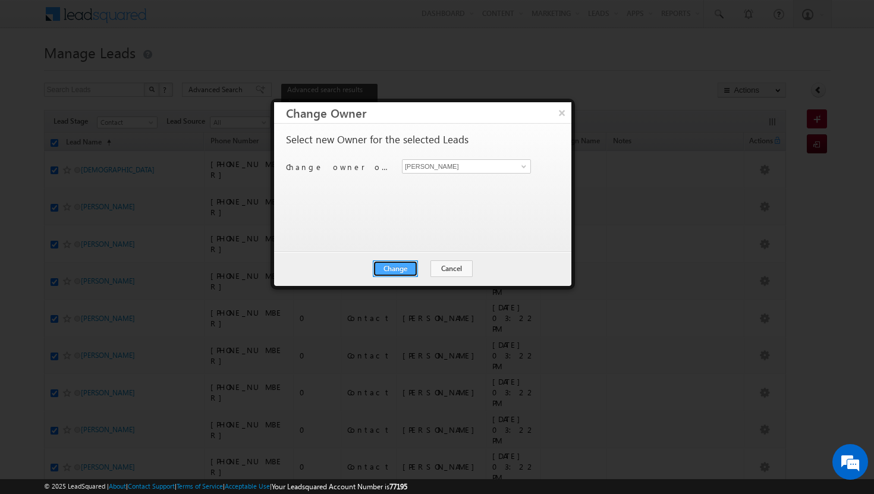
click at [408, 268] on button "Change" at bounding box center [395, 268] width 45 height 17
click at [420, 268] on button "Close" at bounding box center [424, 268] width 38 height 17
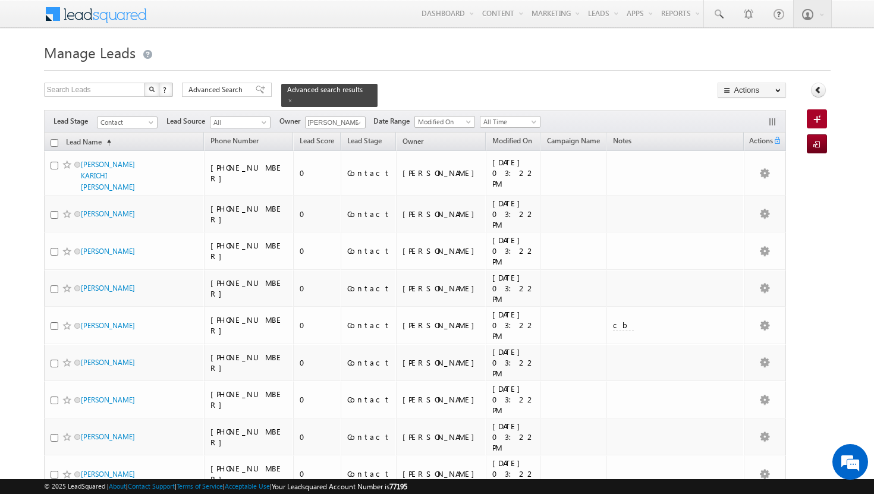
click at [55, 139] on input "checkbox" at bounding box center [55, 143] width 8 height 8
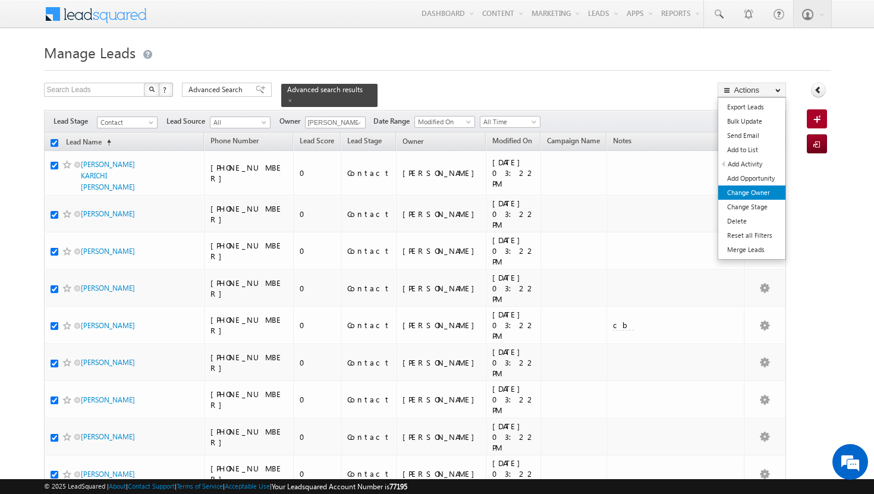
click at [769, 189] on link "Change Owner" at bounding box center [751, 192] width 67 height 14
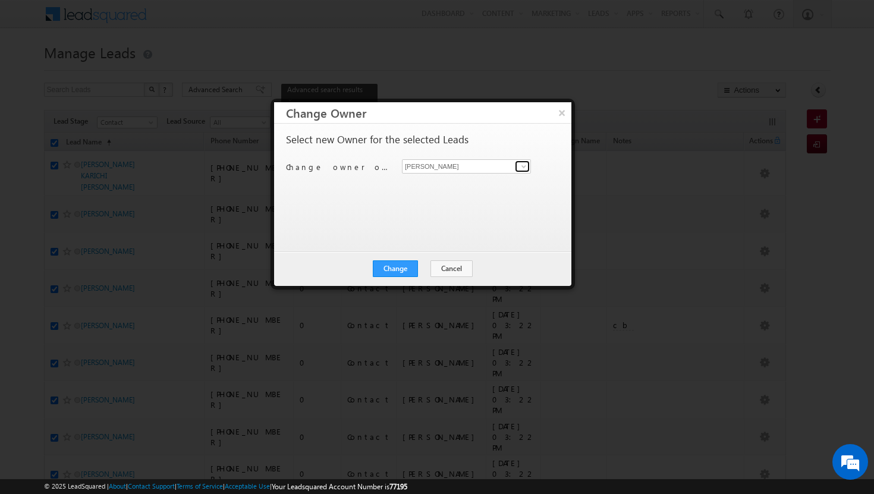
click at [525, 164] on span at bounding box center [524, 167] width 10 height 10
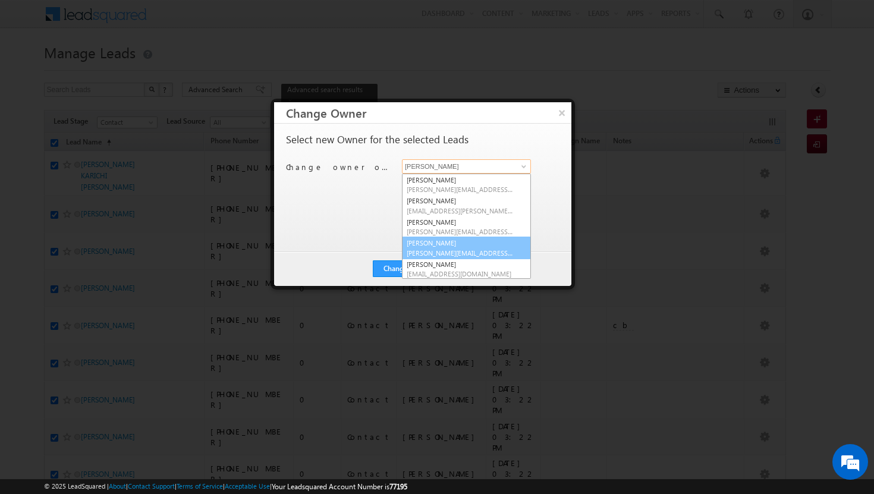
click at [477, 249] on span "[PERSON_NAME][EMAIL_ADDRESS][DOMAIN_NAME]" at bounding box center [460, 252] width 107 height 9
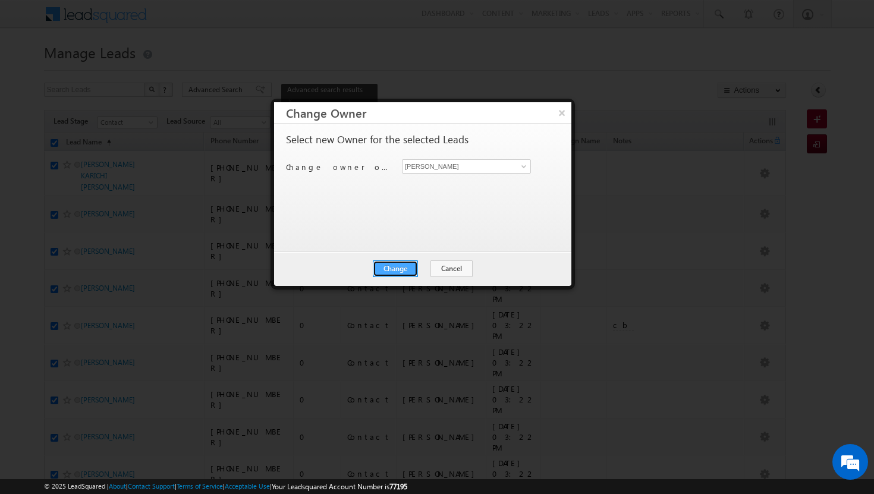
click at [399, 266] on button "Change" at bounding box center [395, 268] width 45 height 17
click at [420, 268] on button "Close" at bounding box center [424, 268] width 38 height 17
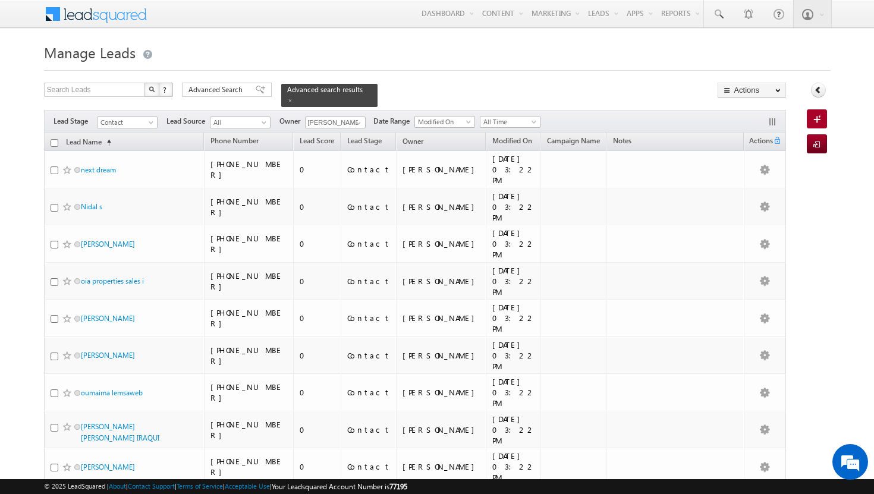
click at [57, 139] on input "checkbox" at bounding box center [55, 143] width 8 height 8
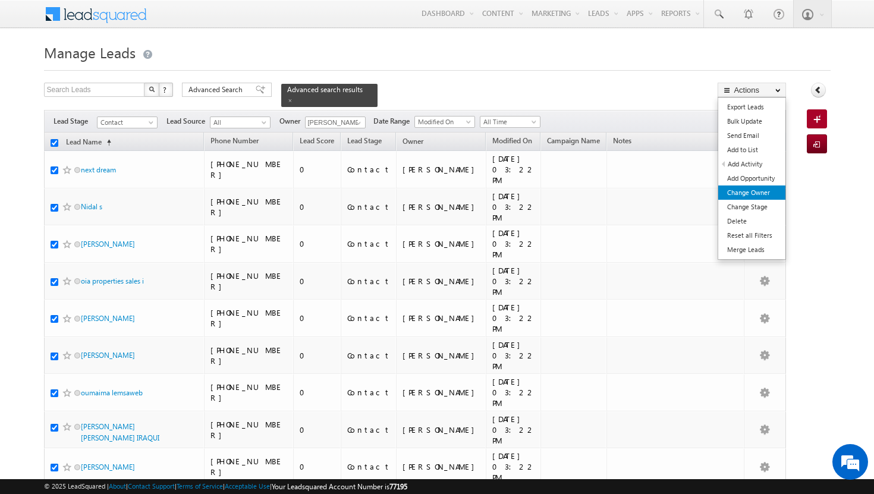
click at [762, 196] on link "Change Owner" at bounding box center [751, 192] width 67 height 14
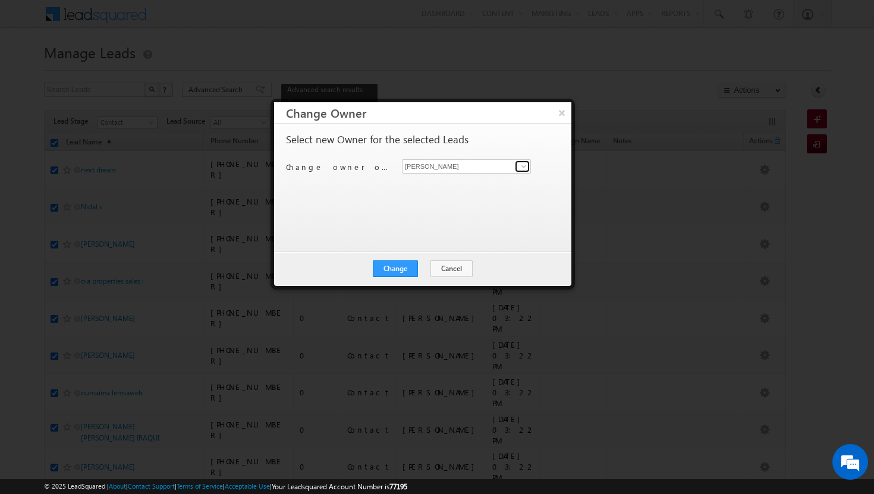
click at [525, 166] on span at bounding box center [524, 167] width 10 height 10
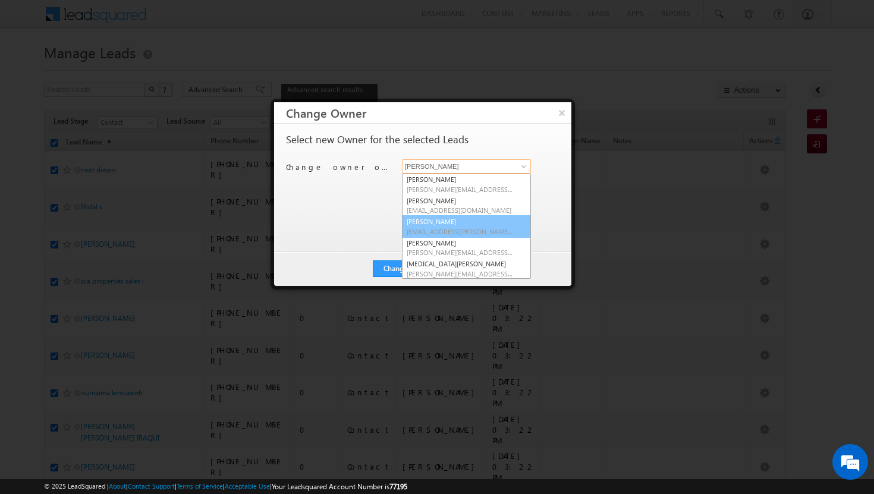
click at [482, 227] on span "[EMAIL_ADDRESS][PERSON_NAME][DOMAIN_NAME]" at bounding box center [460, 231] width 107 height 9
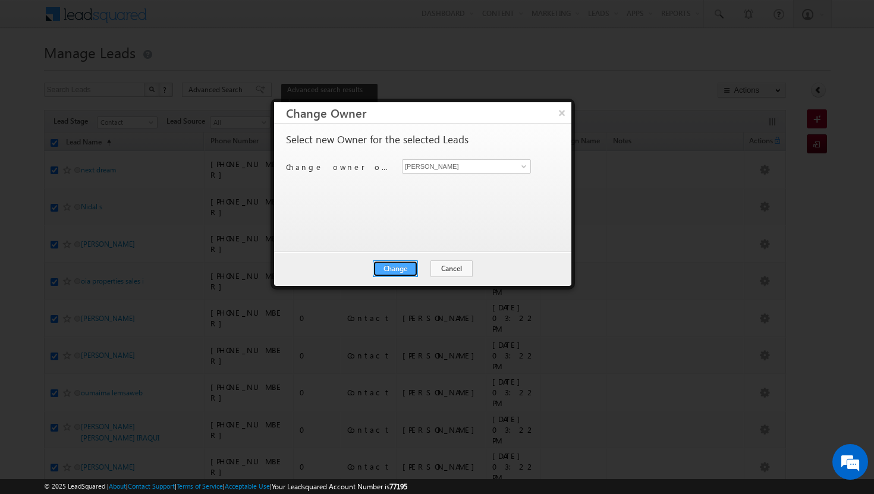
click at [402, 270] on button "Change" at bounding box center [395, 268] width 45 height 17
click at [426, 266] on button "Close" at bounding box center [424, 268] width 38 height 17
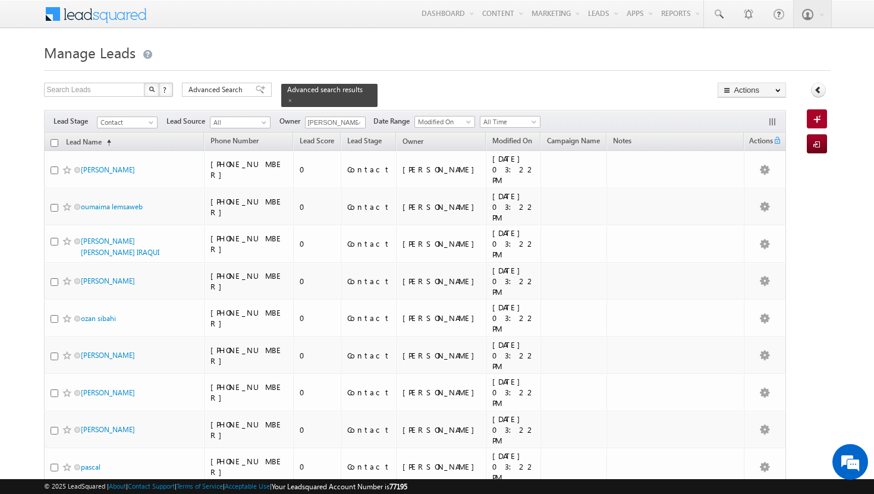
click at [55, 139] on input "checkbox" at bounding box center [55, 143] width 8 height 8
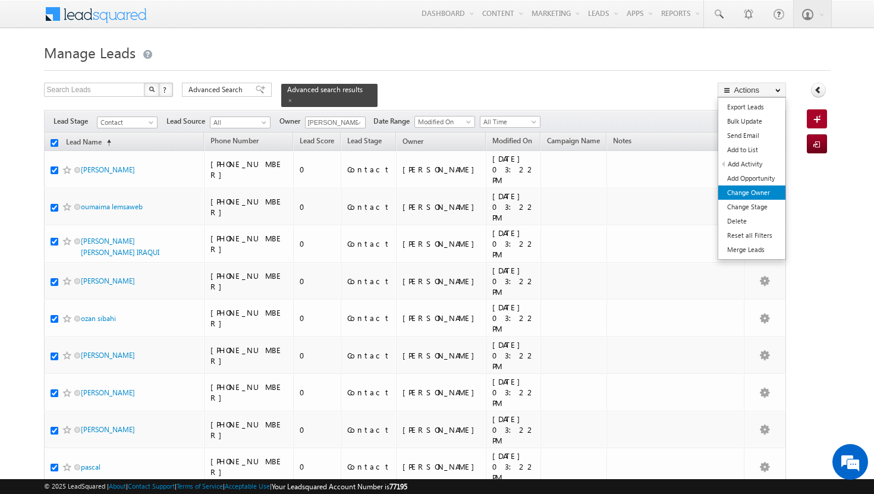
click at [772, 189] on link "Change Owner" at bounding box center [751, 192] width 67 height 14
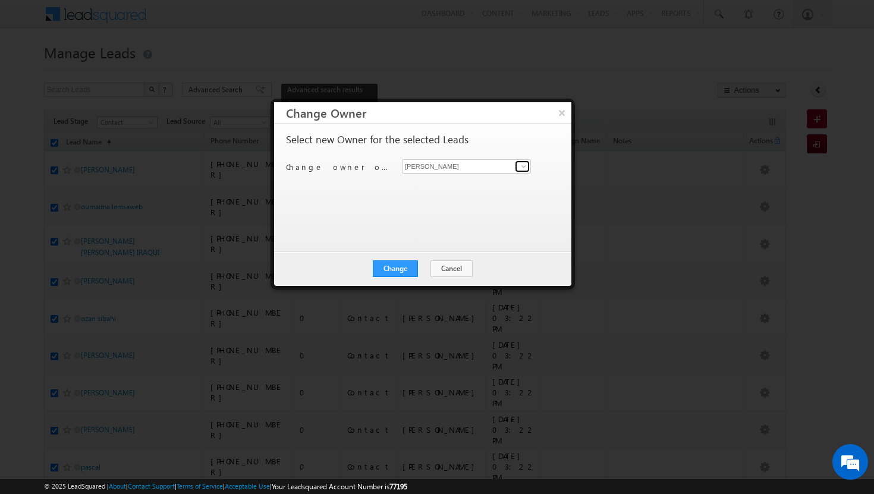
click at [524, 165] on span at bounding box center [524, 167] width 10 height 10
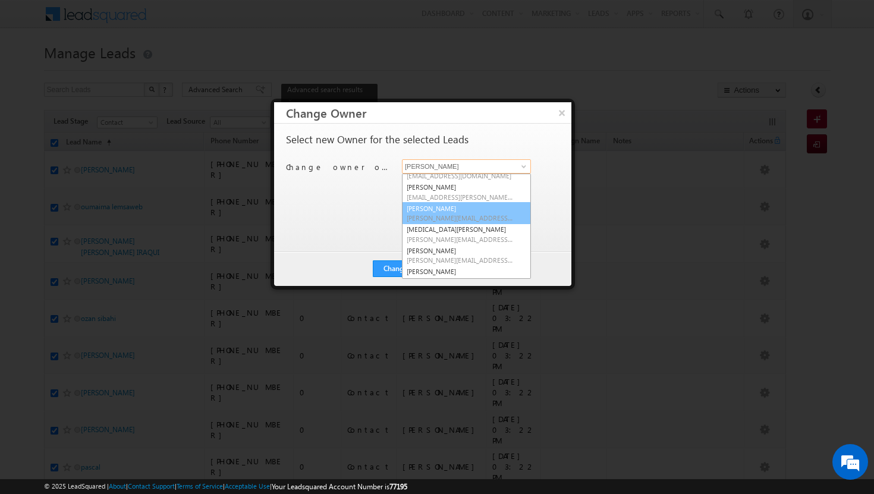
scroll to position [103, 0]
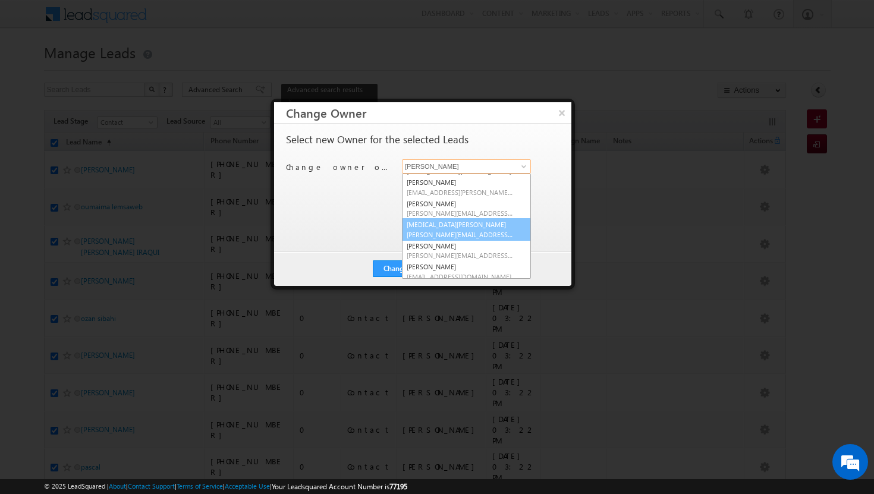
click at [473, 230] on span "[PERSON_NAME][EMAIL_ADDRESS][DOMAIN_NAME]" at bounding box center [460, 234] width 107 height 9
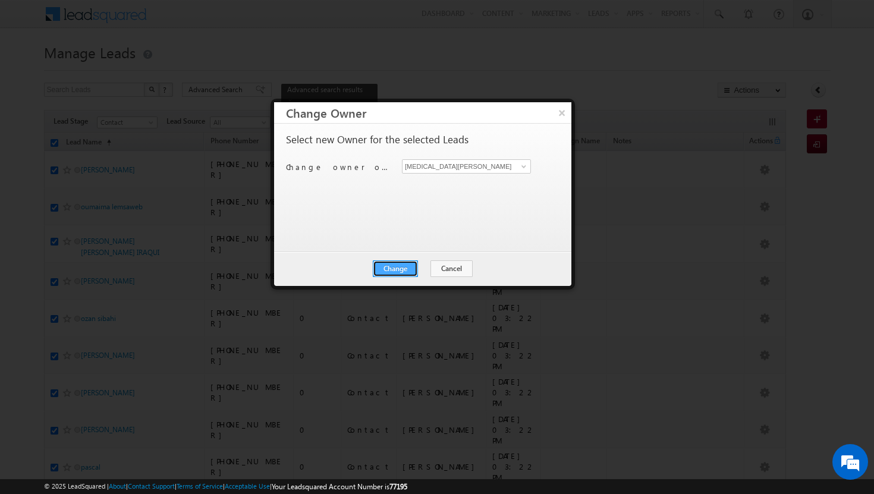
click at [386, 267] on button "Change" at bounding box center [395, 268] width 45 height 17
click at [431, 269] on button "Close" at bounding box center [424, 268] width 38 height 17
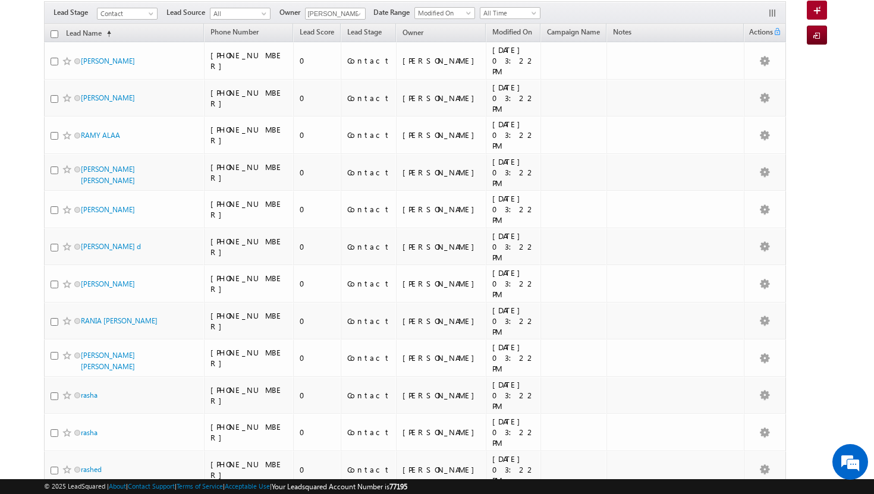
scroll to position [0, 0]
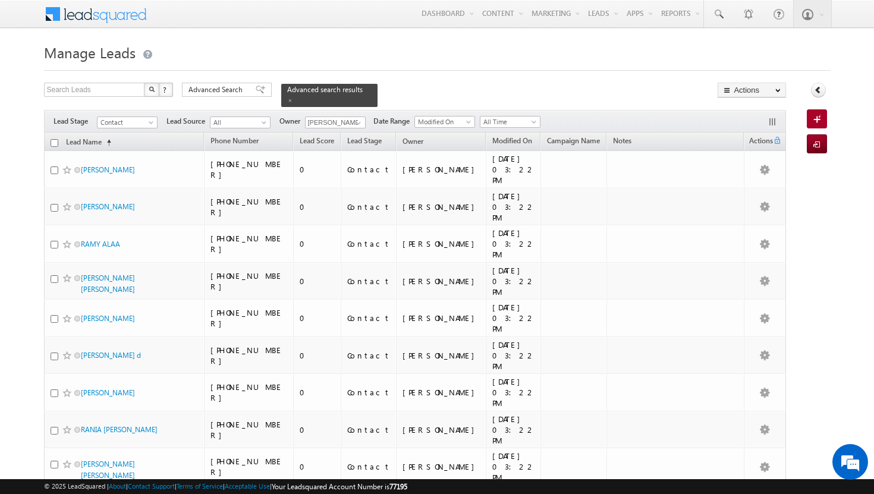
click at [55, 139] on input "checkbox" at bounding box center [55, 143] width 8 height 8
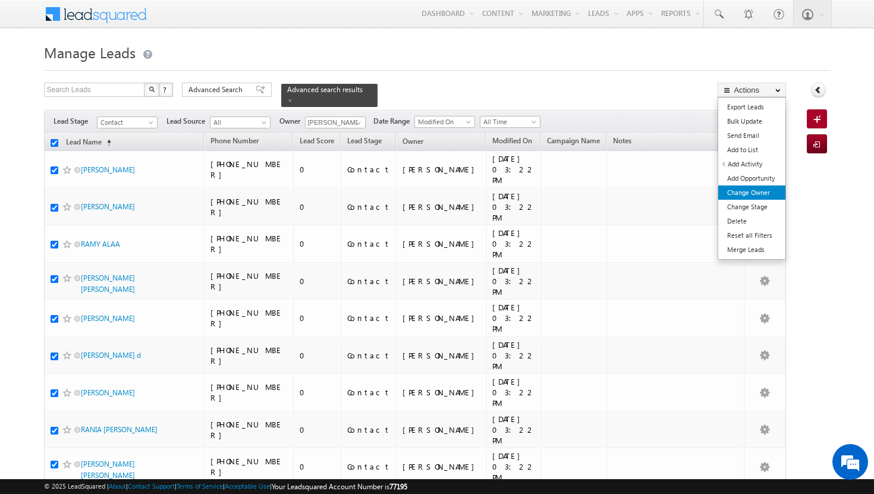
click at [763, 197] on link "Change Owner" at bounding box center [751, 192] width 67 height 14
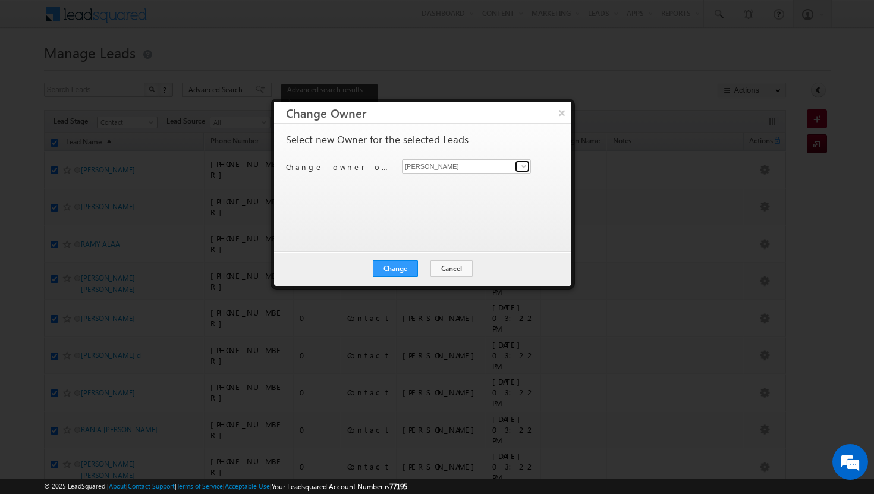
click at [524, 165] on span at bounding box center [524, 167] width 10 height 10
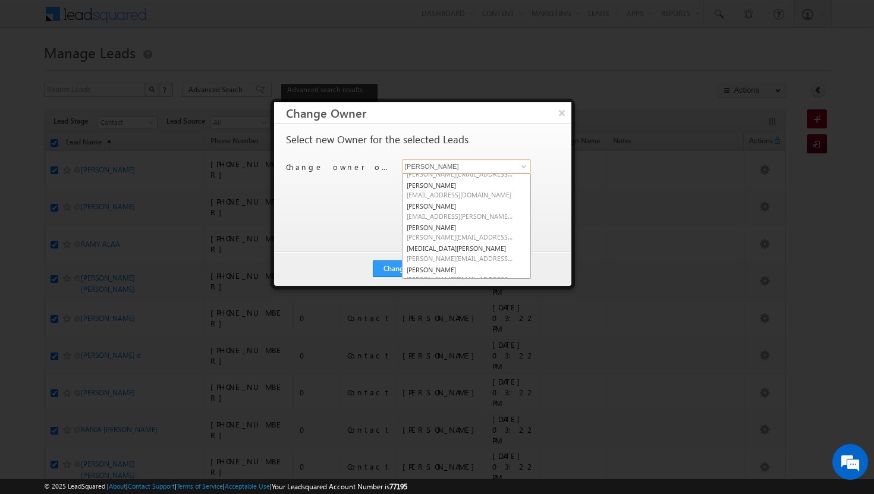
scroll to position [107, 0]
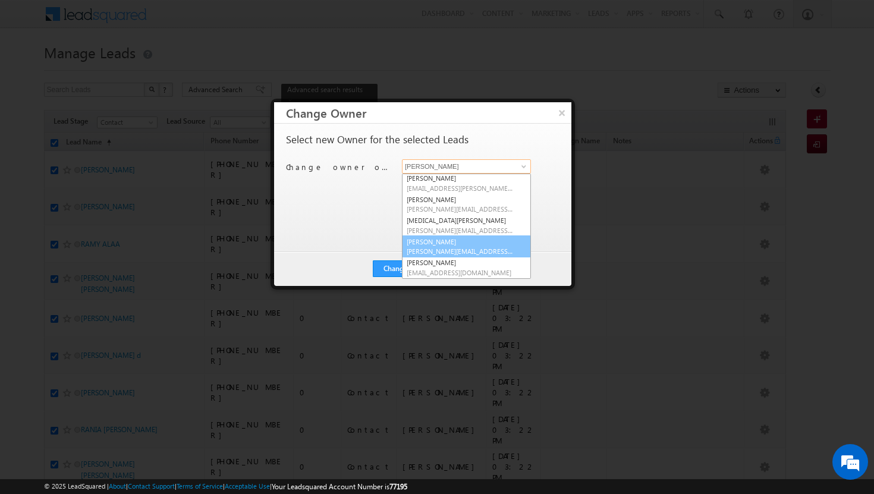
click at [467, 245] on link "[PERSON_NAME] [PERSON_NAME][EMAIL_ADDRESS][DOMAIN_NAME]" at bounding box center [466, 246] width 129 height 23
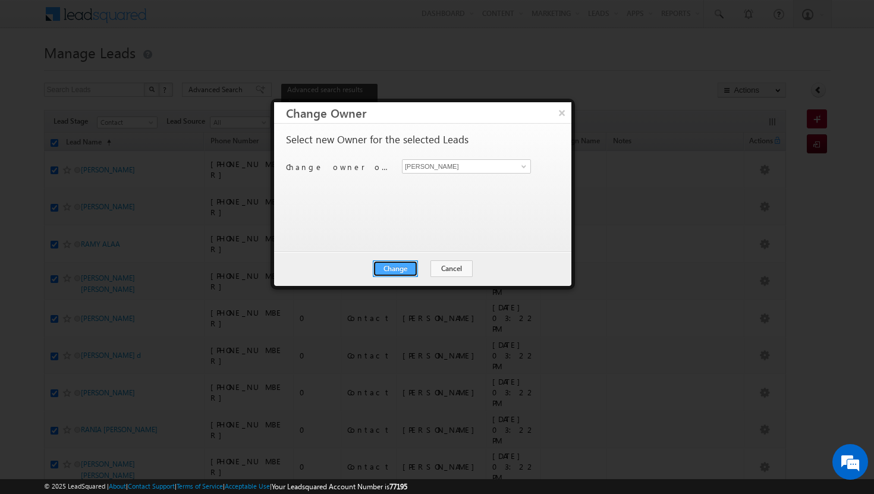
click at [402, 269] on button "Change" at bounding box center [395, 268] width 45 height 17
click at [424, 268] on button "Close" at bounding box center [424, 268] width 38 height 17
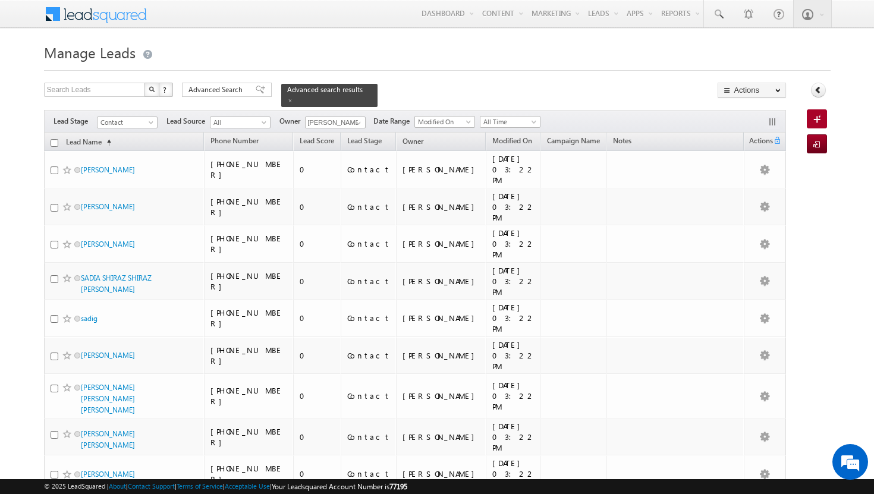
click at [54, 139] on input "checkbox" at bounding box center [55, 143] width 8 height 8
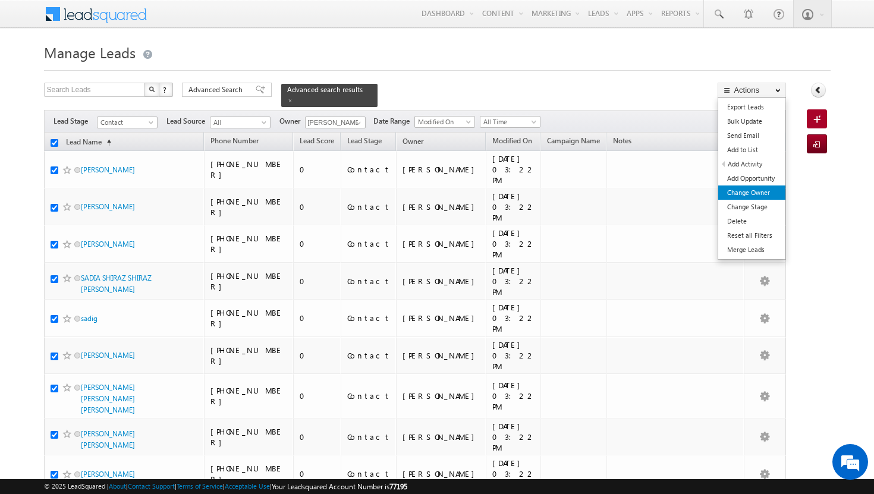
click at [760, 196] on link "Change Owner" at bounding box center [751, 192] width 67 height 14
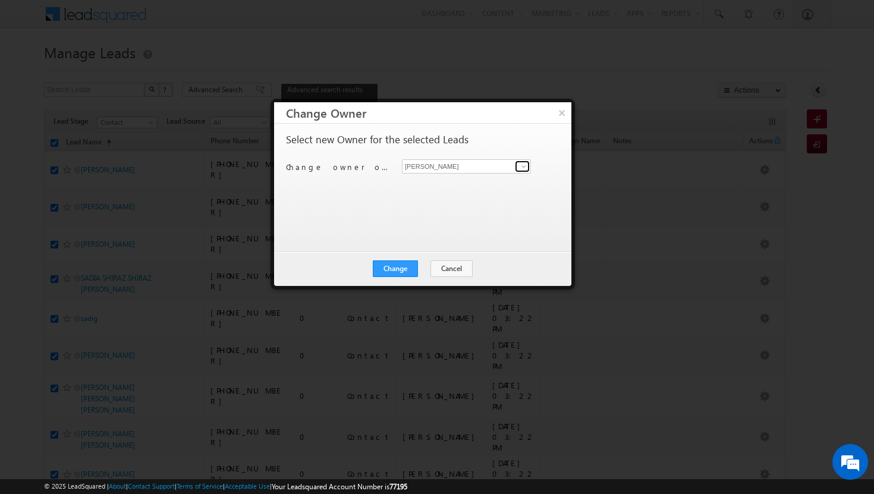
click at [524, 171] on link at bounding box center [522, 167] width 15 height 12
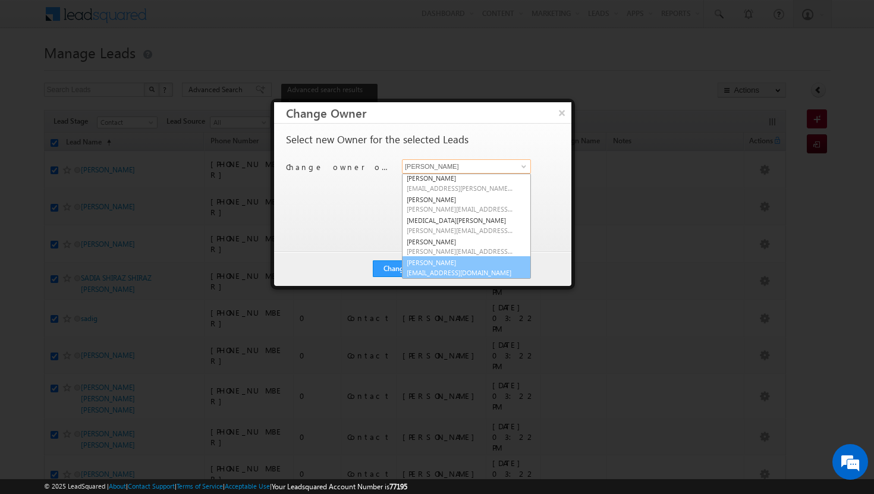
scroll to position [108, 0]
click at [466, 266] on link "[PERSON_NAME] [PERSON_NAME][EMAIL_ADDRESS][DOMAIN_NAME]" at bounding box center [466, 267] width 129 height 23
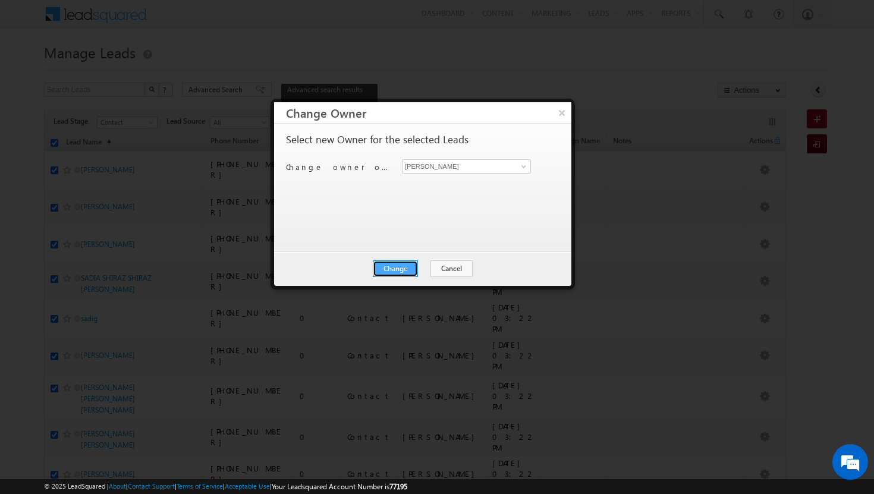
click at [403, 264] on button "Change" at bounding box center [395, 268] width 45 height 17
click at [423, 269] on button "Close" at bounding box center [424, 268] width 38 height 17
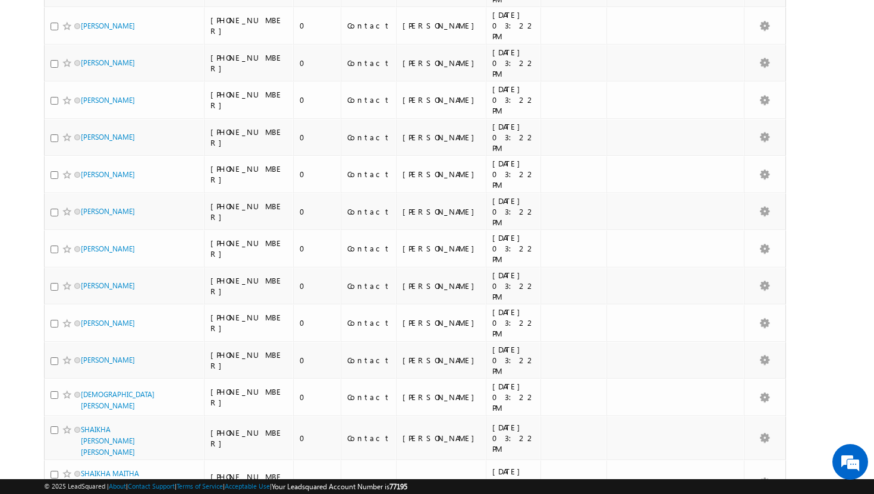
scroll to position [0, 0]
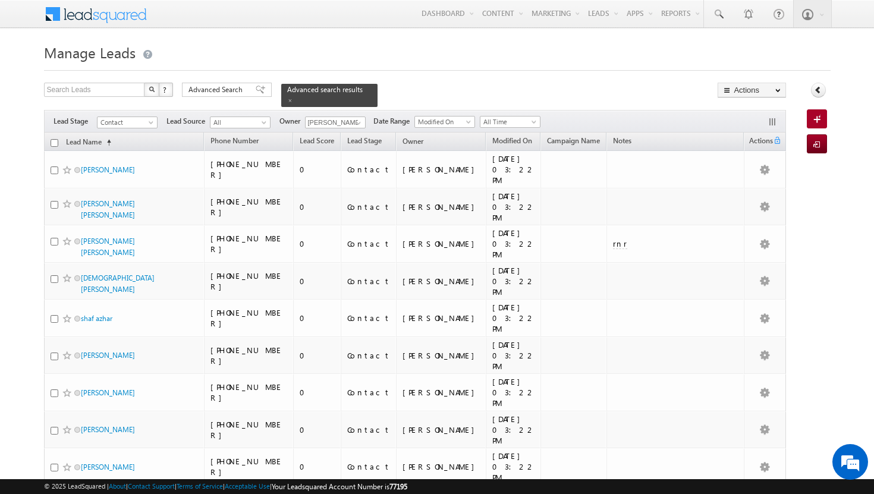
click at [56, 139] on input "checkbox" at bounding box center [55, 143] width 8 height 8
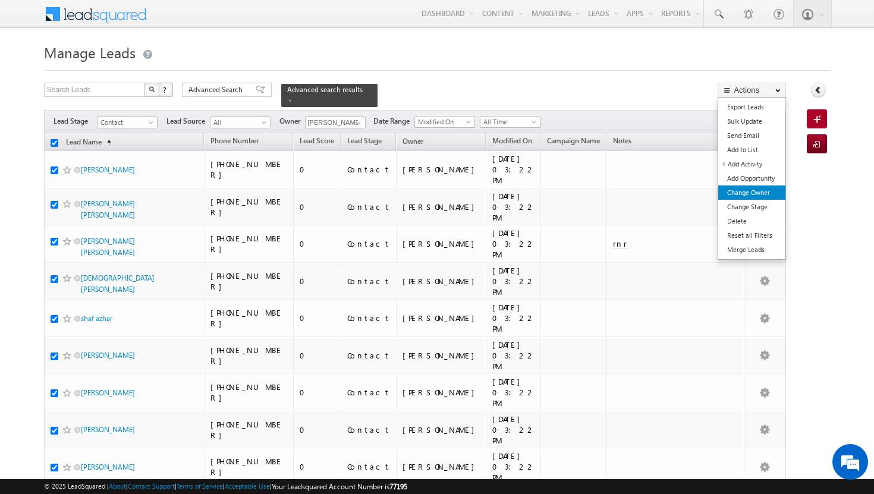
click at [750, 190] on link "Change Owner" at bounding box center [751, 192] width 67 height 14
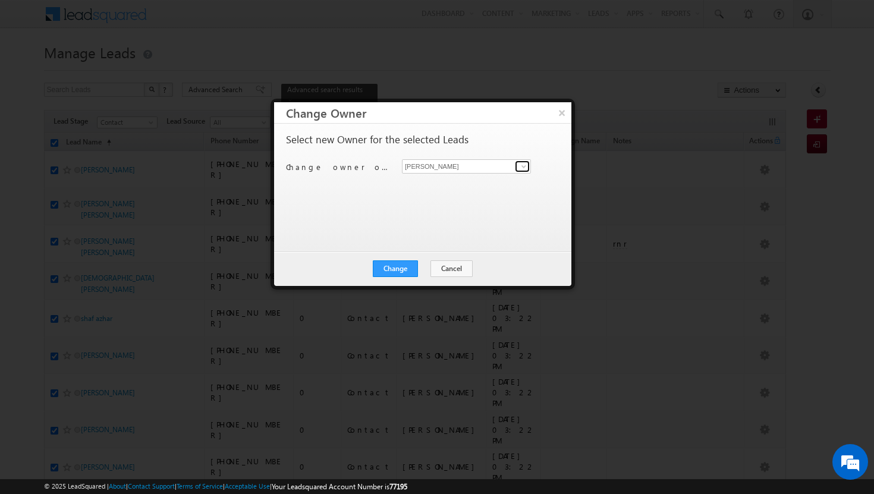
click at [519, 165] on span at bounding box center [524, 167] width 10 height 10
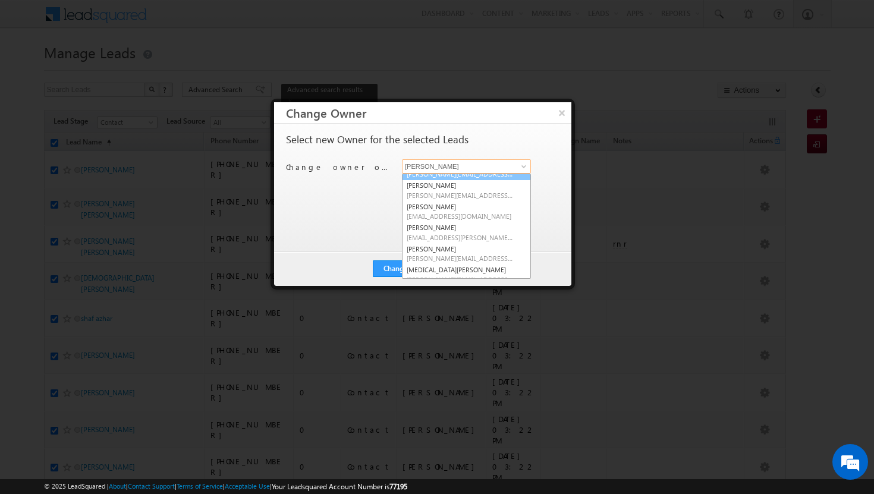
scroll to position [58, 0]
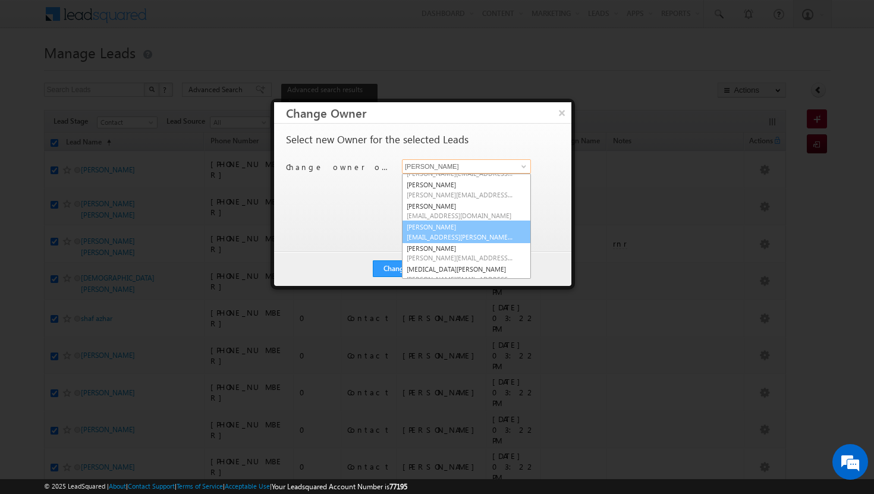
click at [459, 230] on link "[PERSON_NAME] [PERSON_NAME][EMAIL_ADDRESS][PERSON_NAME][DOMAIN_NAME]" at bounding box center [466, 232] width 129 height 23
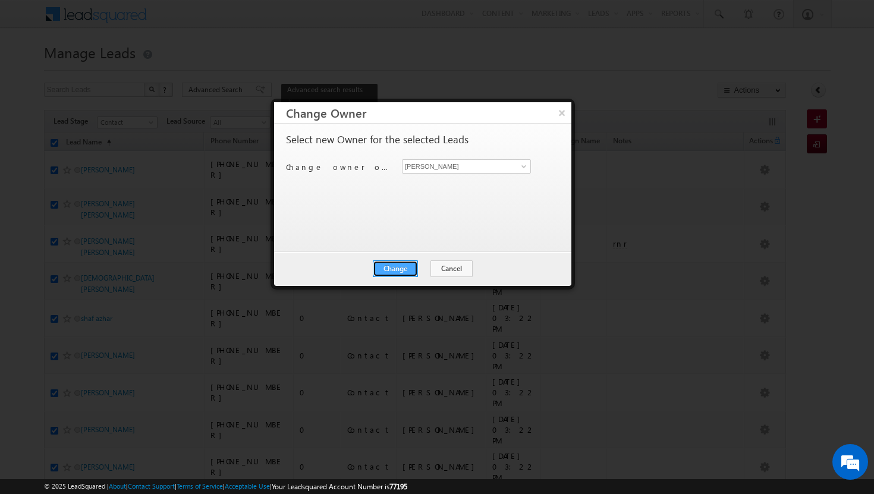
click at [404, 268] on button "Change" at bounding box center [395, 268] width 45 height 17
click at [423, 267] on button "Close" at bounding box center [424, 268] width 38 height 17
